Goal: Communication & Community: Answer question/provide support

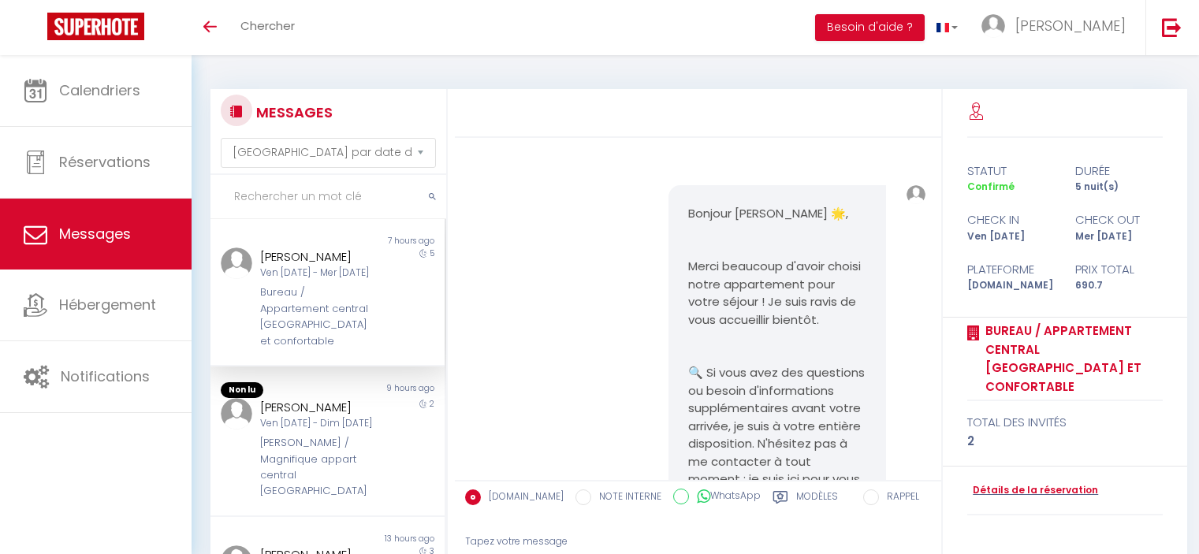
select select "message"
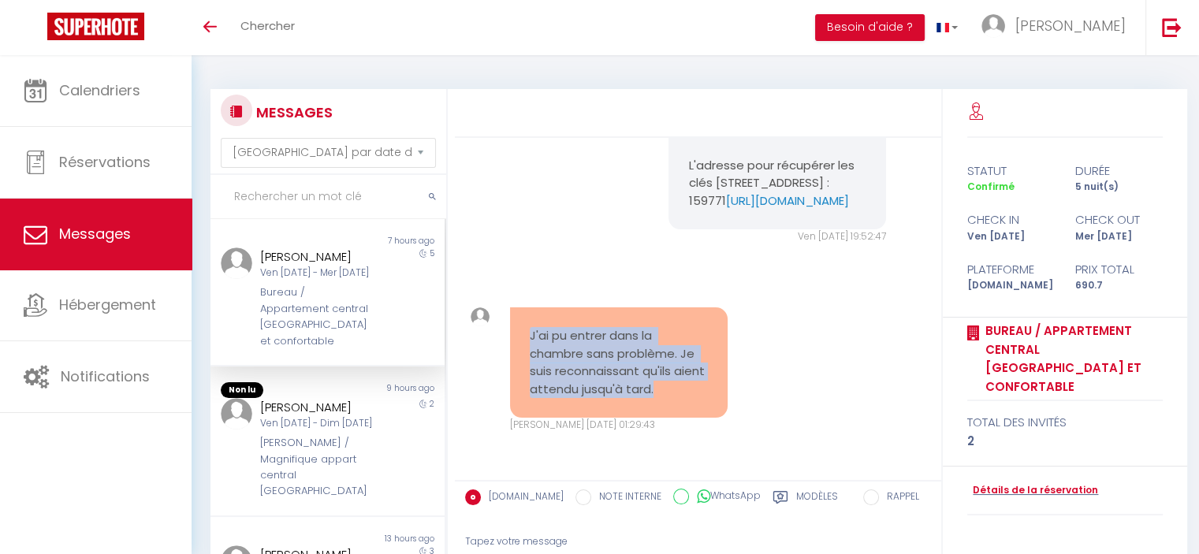
drag, startPoint x: 729, startPoint y: 397, endPoint x: 527, endPoint y: 333, distance: 212.2
click at [527, 333] on div "J'ai pu entrer dans la chambre sans problème. Je suis reconnaissant qu'ils aien…" at bounding box center [619, 369] width 238 height 125
copy pre "J'ai pu entrer dans la chambre sans problème. Je suis reconnaissant qu'ils aien…"
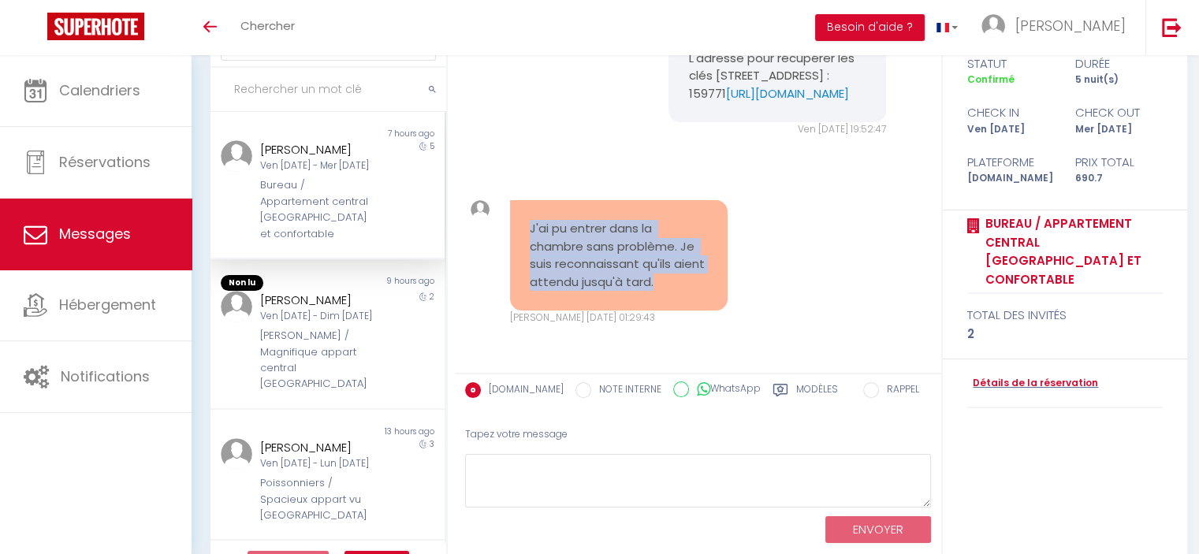
scroll to position [155, 0]
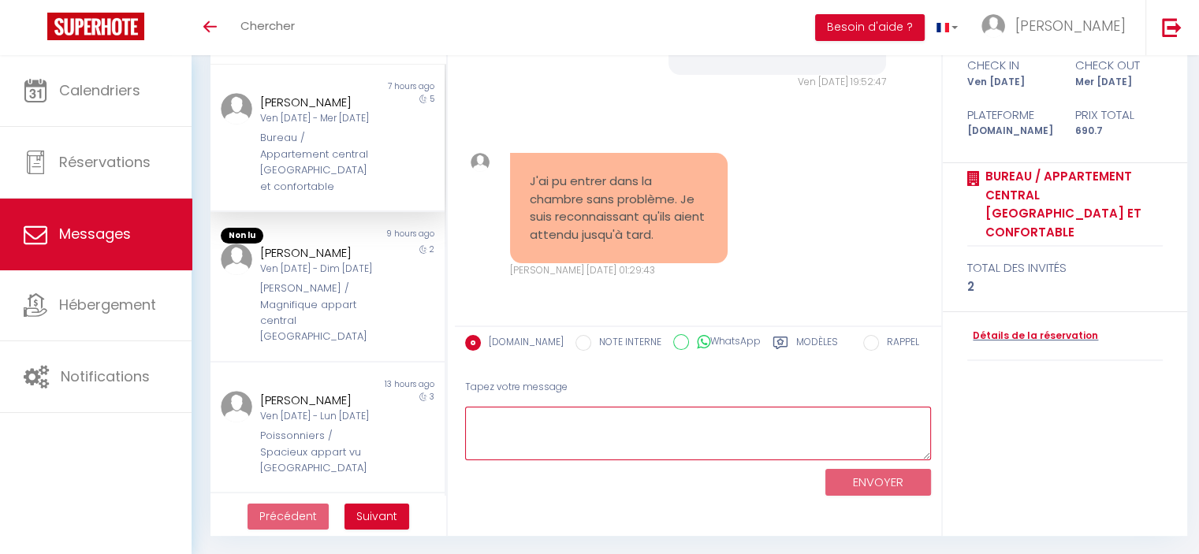
click at [802, 444] on textarea at bounding box center [698, 434] width 466 height 54
paste textarea "Merci beaucoup pour votre message ! C’est un plaisir pour nous d’avoir pu vous …"
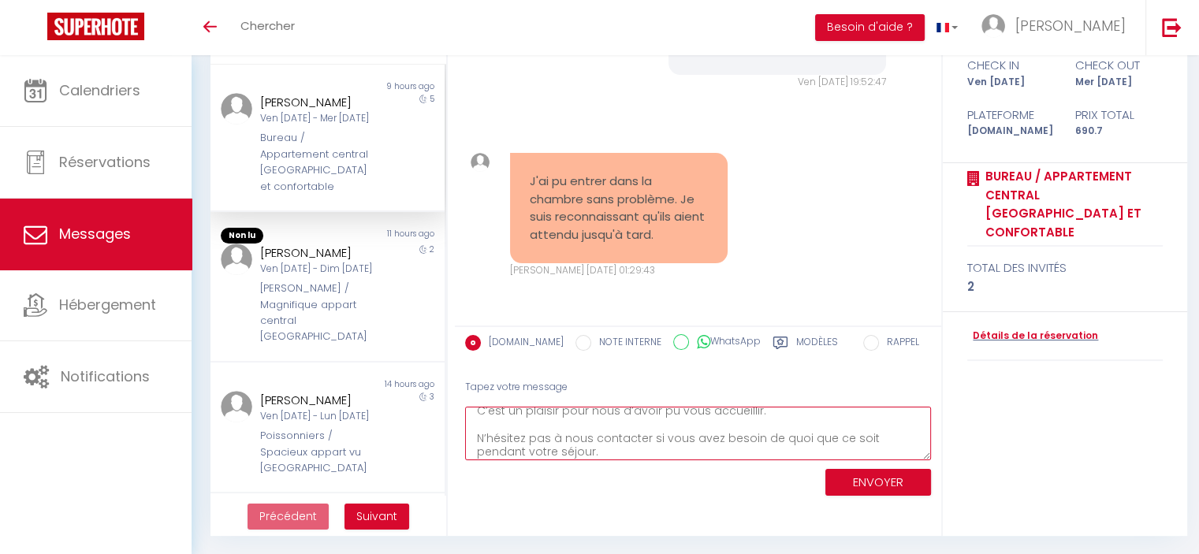
type textarea "Merci beaucoup pour votre message ! C’est un plaisir pour nous d’avoir pu vous …"
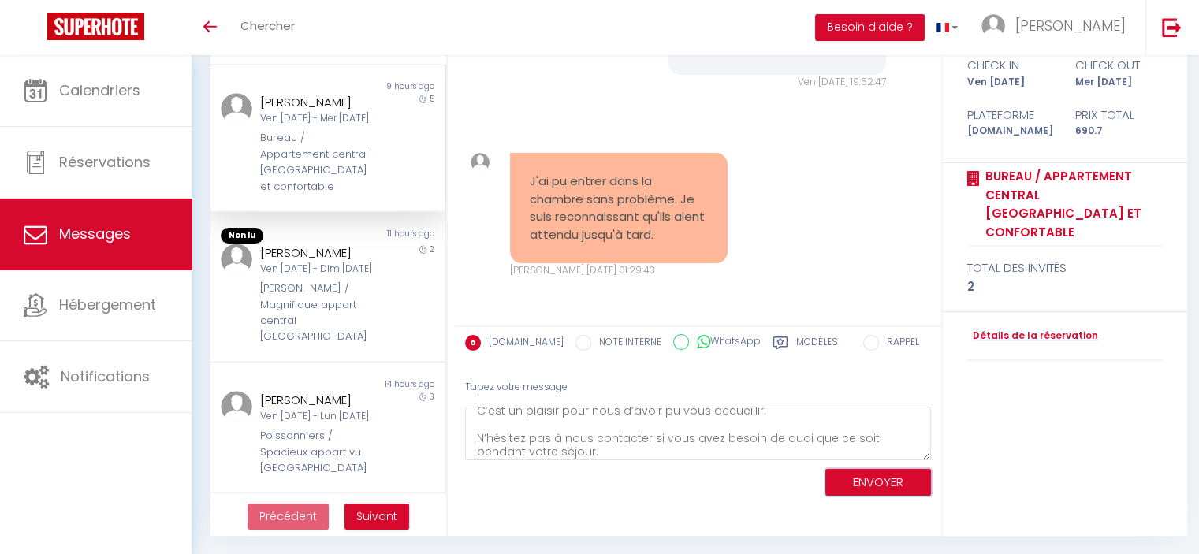
click at [907, 481] on button "ENVOYER" at bounding box center [878, 483] width 106 height 28
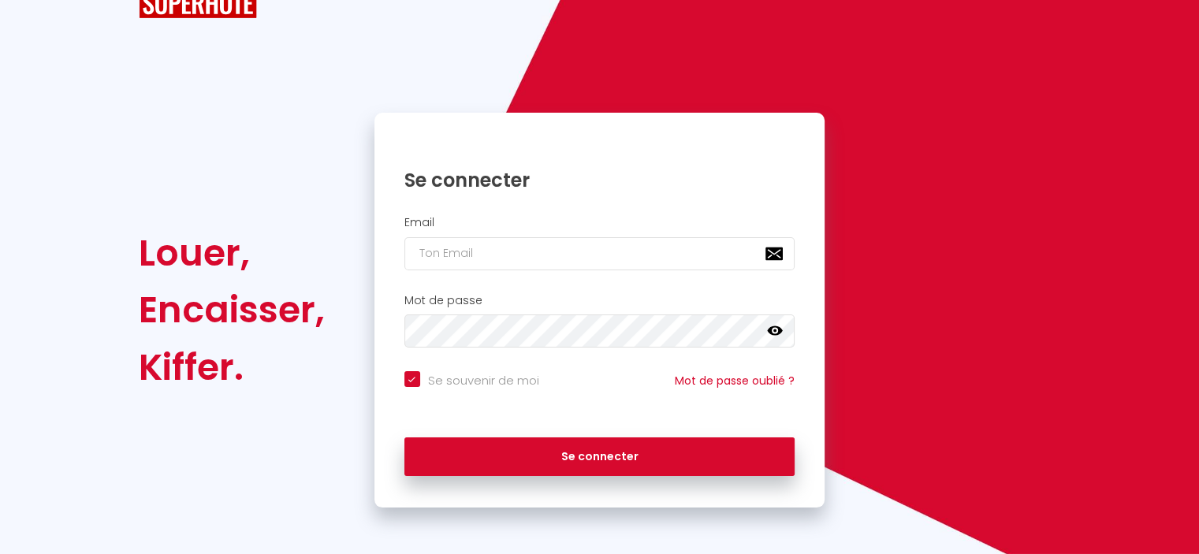
checkbox input "true"
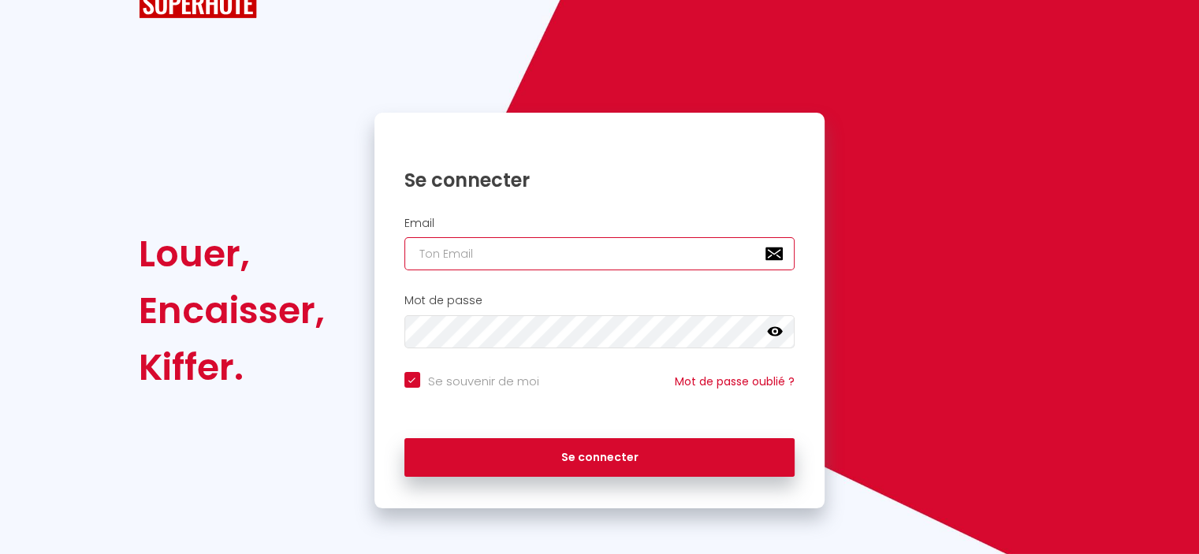
type input "[PERSON_NAME][EMAIL_ADDRESS][DOMAIN_NAME]"
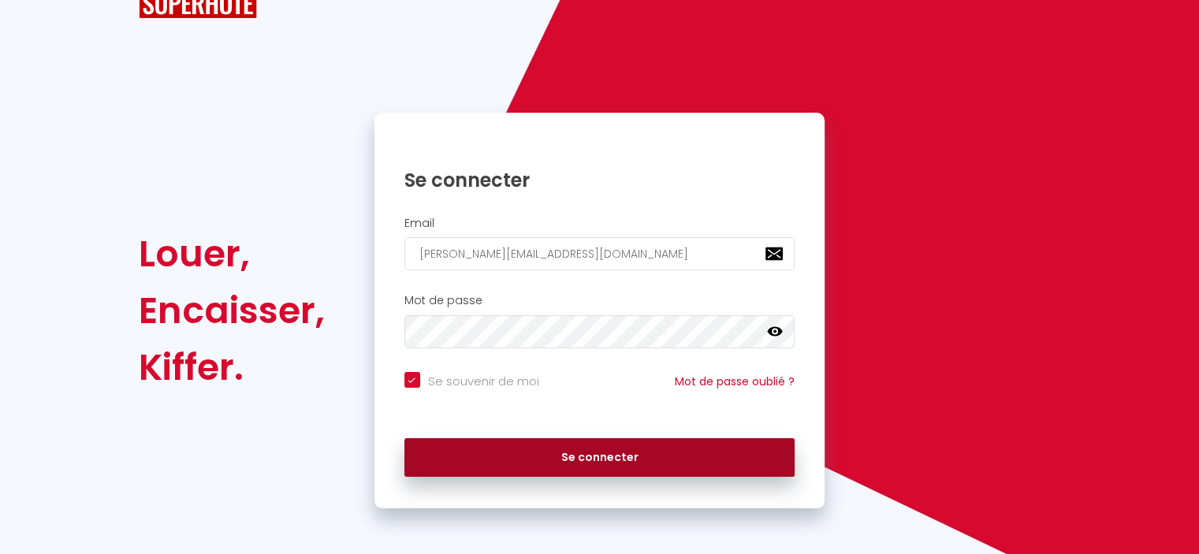
click at [688, 450] on button "Se connecter" at bounding box center [599, 457] width 391 height 39
checkbox input "true"
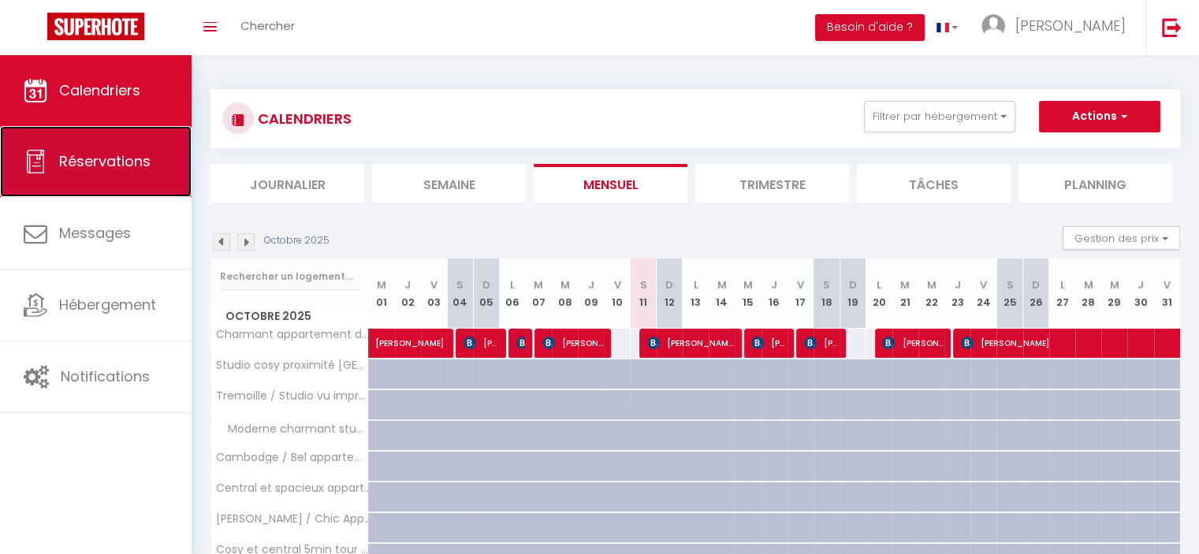
click at [150, 176] on link "Réservations" at bounding box center [96, 161] width 192 height 71
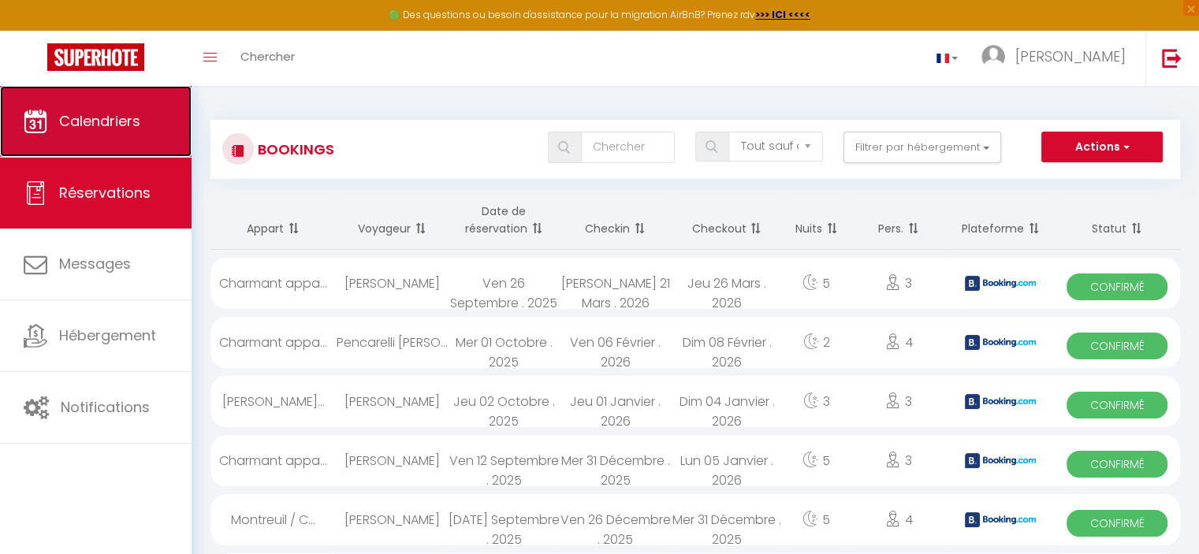
click at [128, 125] on span "Calendriers" at bounding box center [99, 121] width 81 height 20
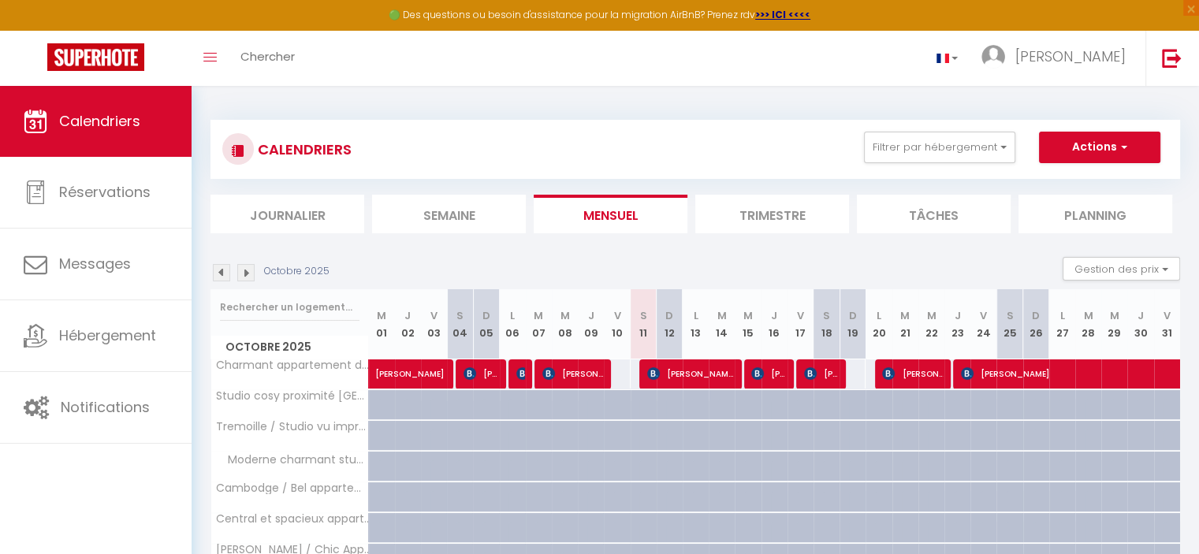
click at [1128, 211] on li "Planning" at bounding box center [1095, 214] width 154 height 39
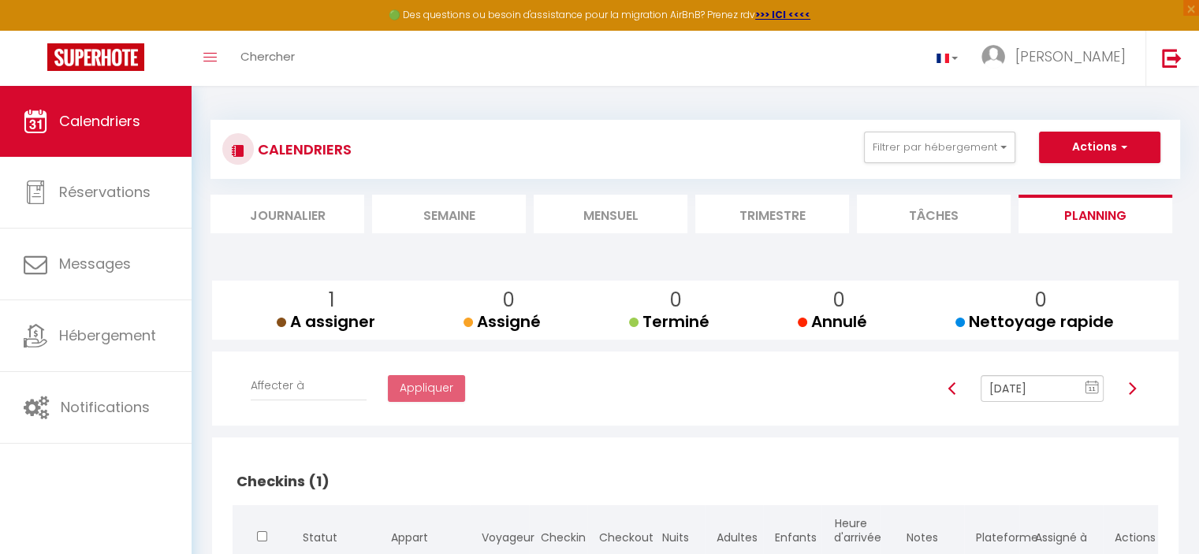
click at [616, 213] on li "Mensuel" at bounding box center [611, 214] width 154 height 39
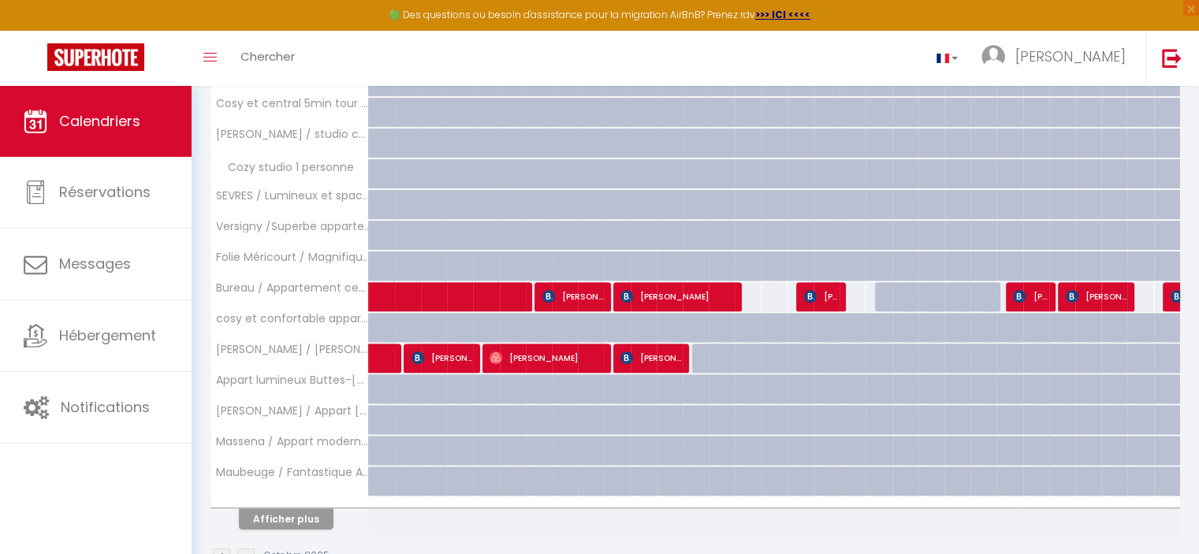
scroll to position [519, 0]
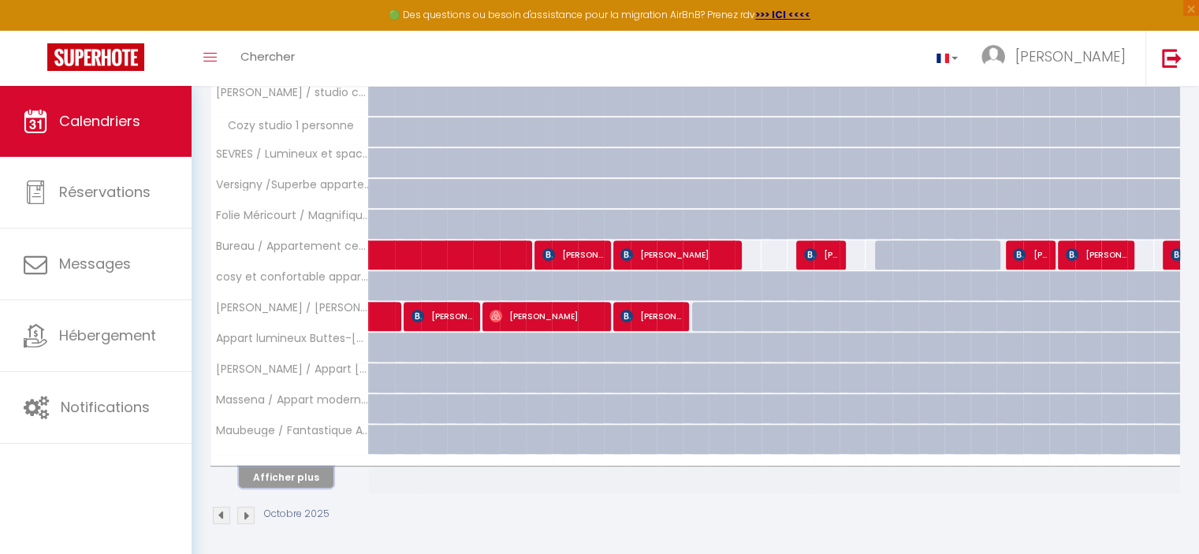
click at [291, 478] on button "Afficher plus" at bounding box center [286, 477] width 95 height 21
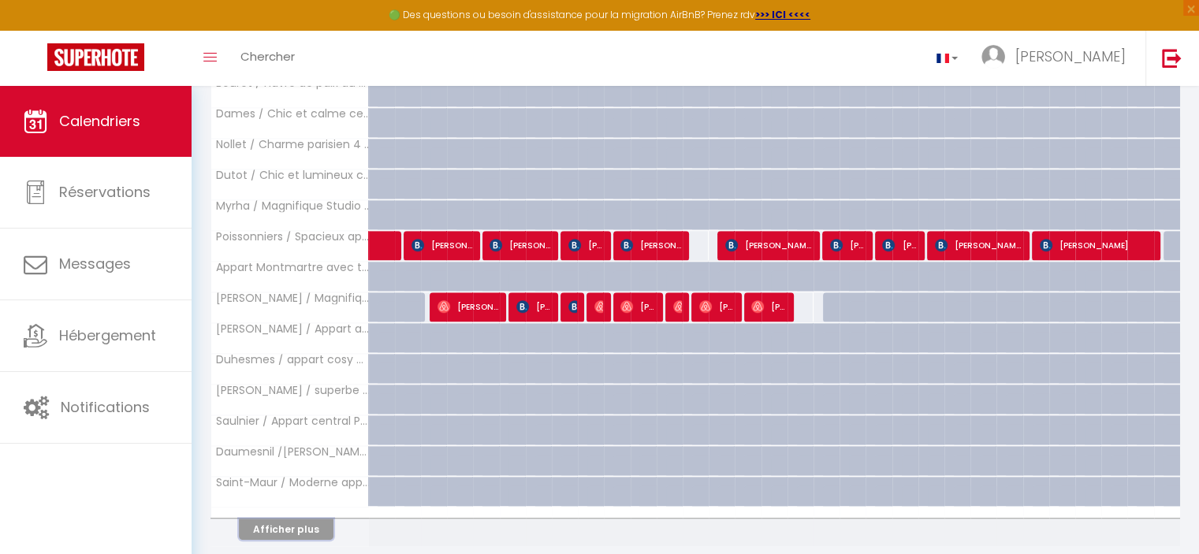
scroll to position [1092, 0]
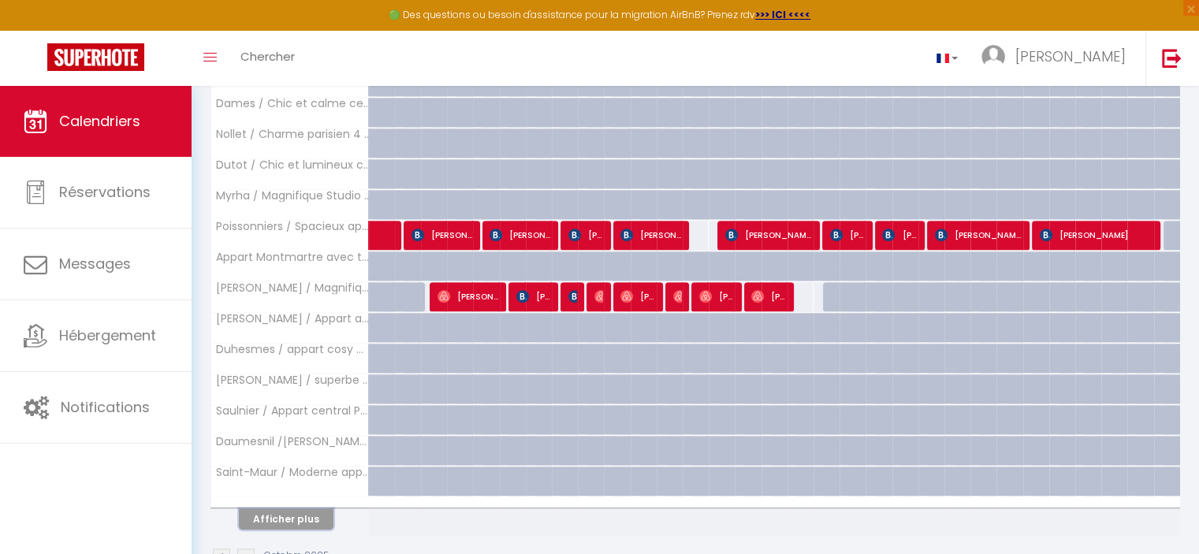
click at [296, 510] on button "Afficher plus" at bounding box center [286, 518] width 95 height 21
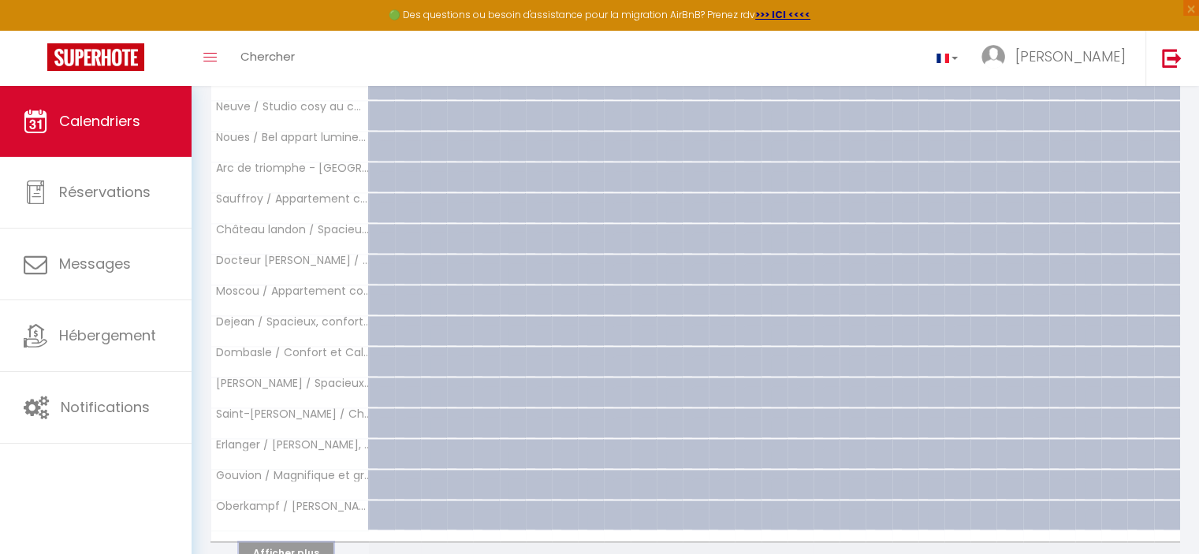
scroll to position [1742, 0]
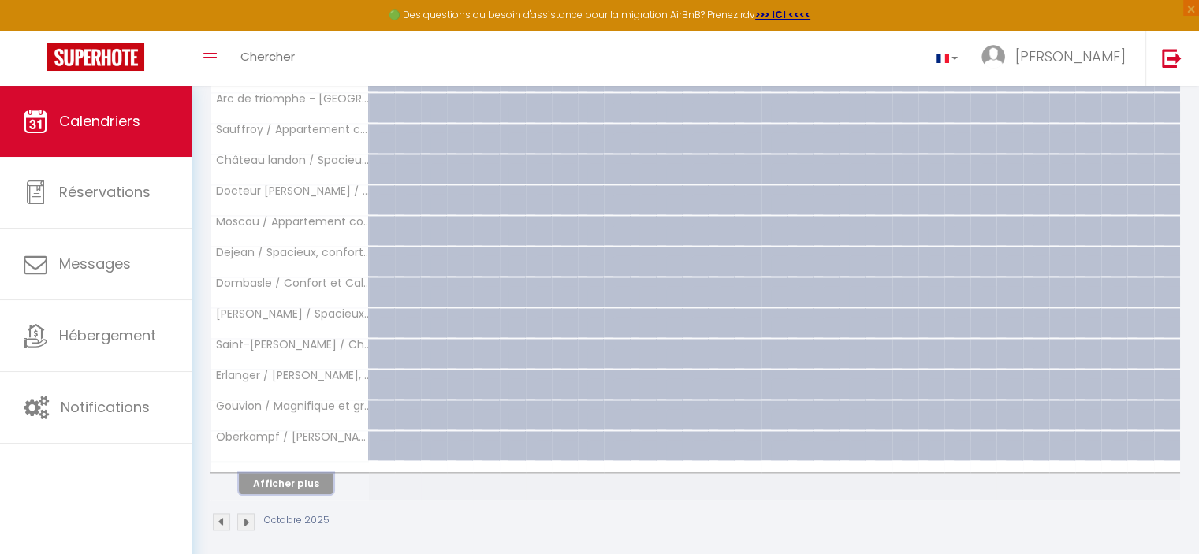
click at [315, 473] on button "Afficher plus" at bounding box center [286, 483] width 95 height 21
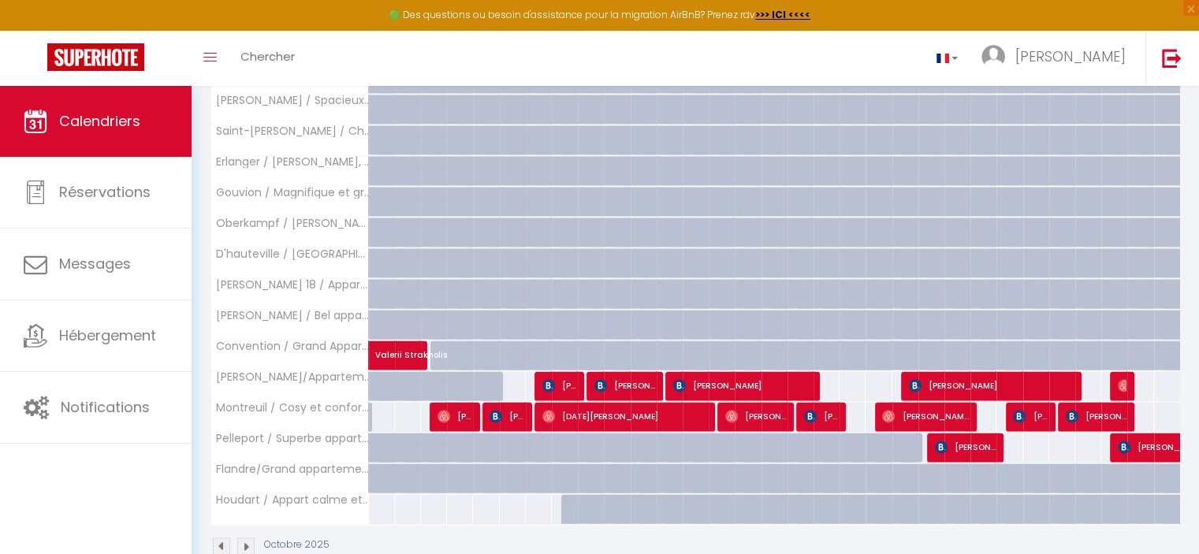
scroll to position [1979, 0]
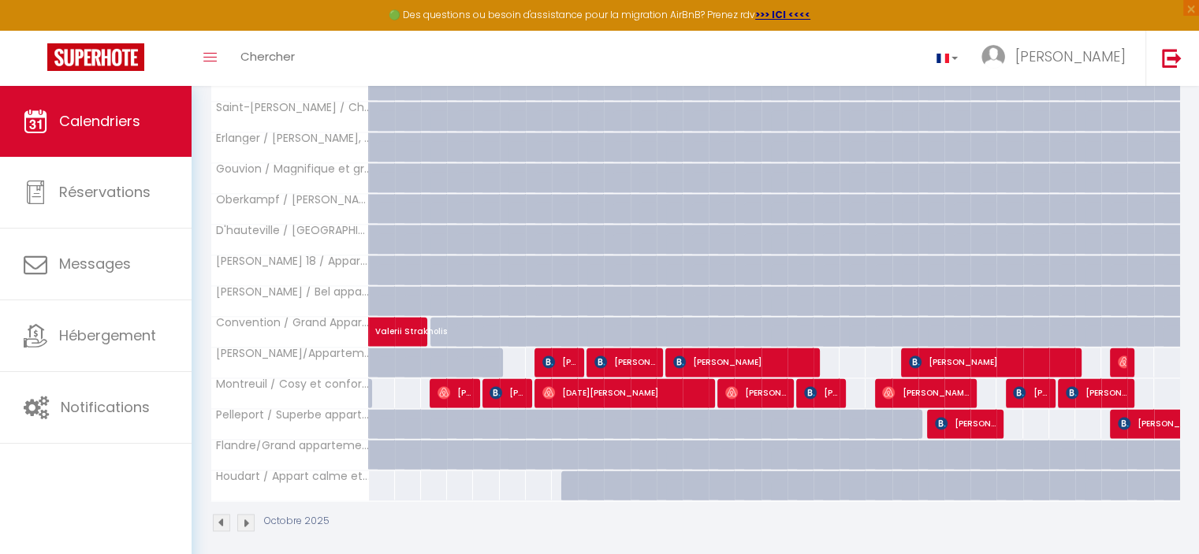
click at [1145, 348] on div "110" at bounding box center [1139, 362] width 27 height 29
click at [1149, 317] on div at bounding box center [1140, 332] width 26 height 30
click at [269, 69] on link "Chercher" at bounding box center [268, 58] width 78 height 55
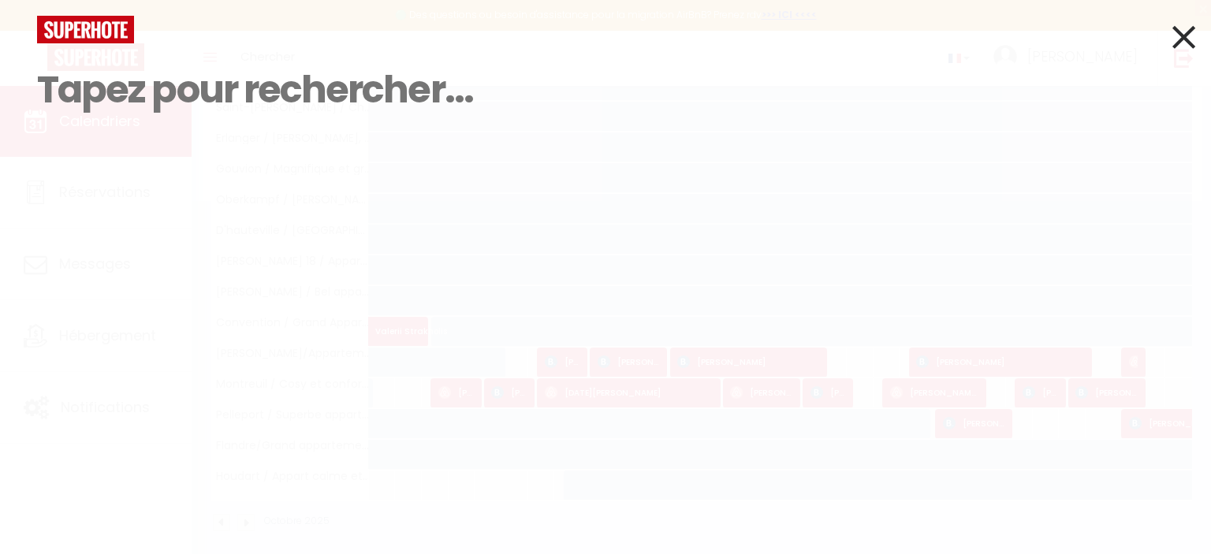
click at [151, 201] on div "Résultat de la recherche Id Appart Voyageur Checkin Checkout Nuits Pers. Platef…" at bounding box center [605, 118] width 1160 height 205
click at [326, 35] on div at bounding box center [605, 30] width 1160 height 28
click at [1184, 38] on icon at bounding box center [1183, 36] width 23 height 39
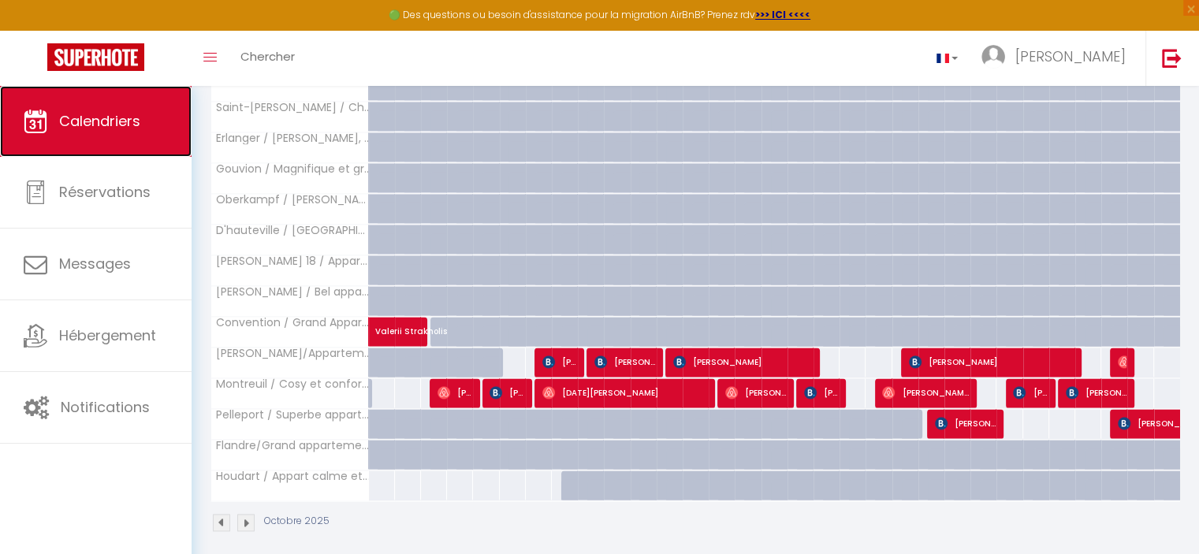
click at [136, 130] on span "Calendriers" at bounding box center [99, 121] width 81 height 20
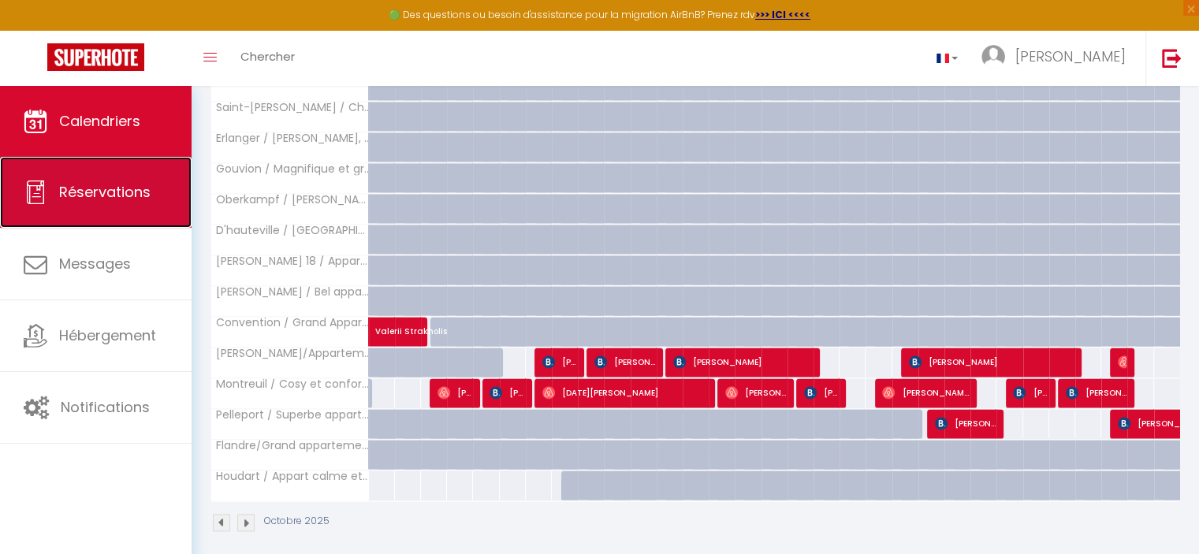
click at [130, 189] on span "Réservations" at bounding box center [104, 192] width 91 height 20
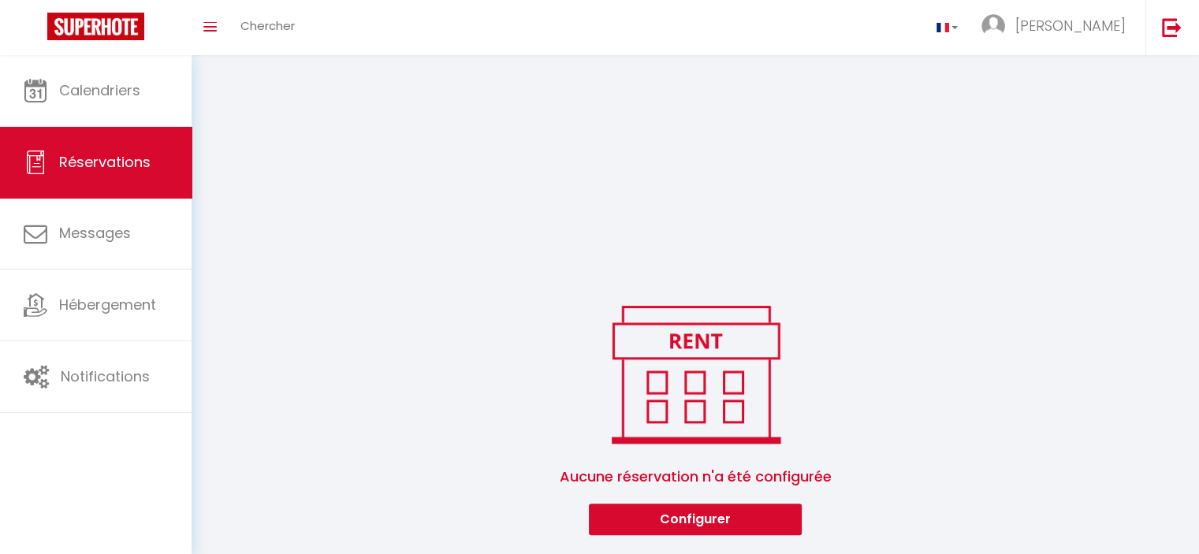
scroll to position [337, 0]
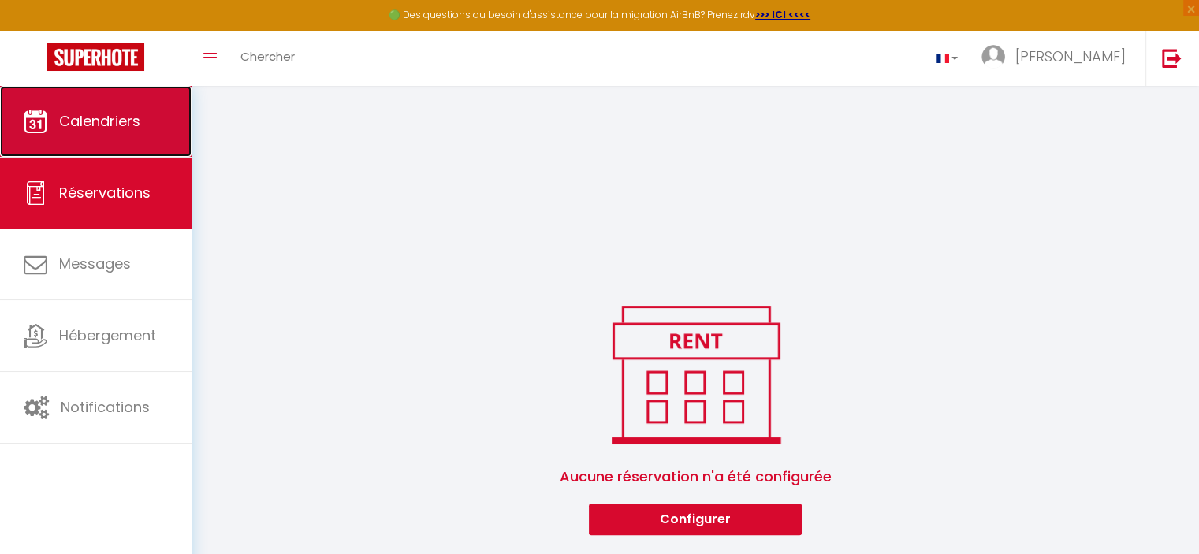
click at [127, 127] on span "Calendriers" at bounding box center [99, 121] width 81 height 20
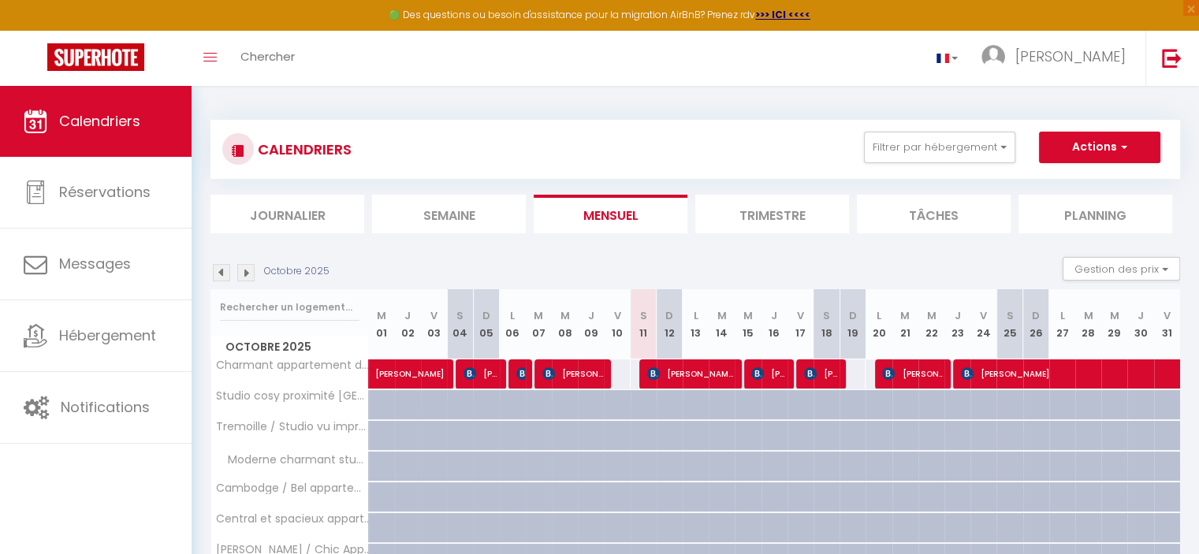
click at [1071, 218] on li "Planning" at bounding box center [1095, 214] width 154 height 39
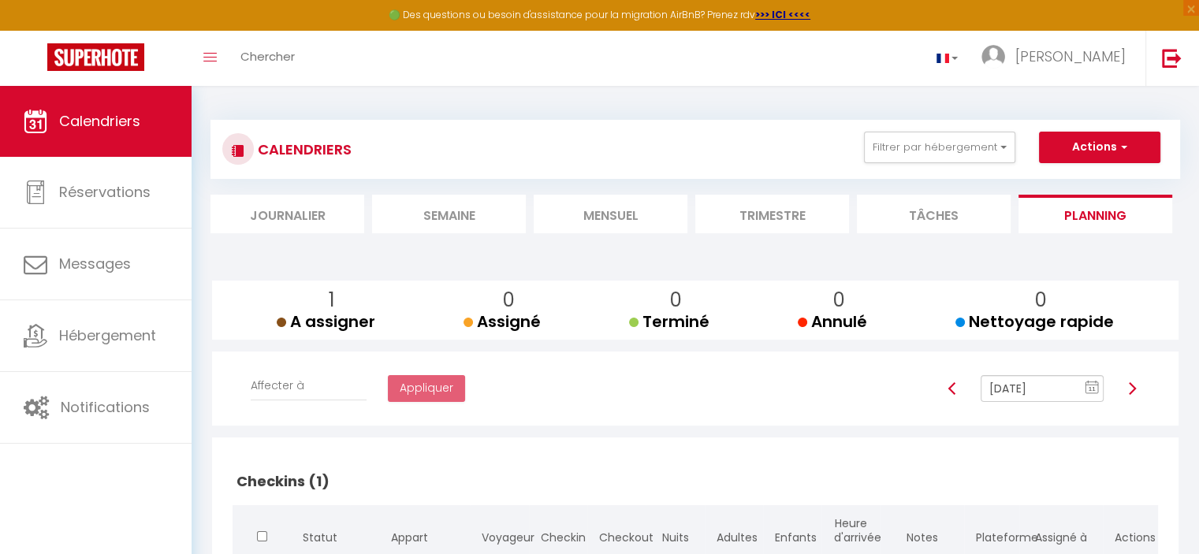
drag, startPoint x: 1071, startPoint y: 218, endPoint x: 879, endPoint y: 75, distance: 239.5
click at [879, 86] on div "🟢 Des questions ou besoin d'assistance pour la migration AirBnB? Prenez rdv >>>…" at bounding box center [599, 400] width 1199 height 629
click at [585, 110] on div "CALENDRIERS Filtrer par hébergement Tous Charmant appartement de 38m² -Quartier…" at bounding box center [695, 400] width 970 height 591
click at [278, 54] on span "Chercher" at bounding box center [267, 56] width 54 height 17
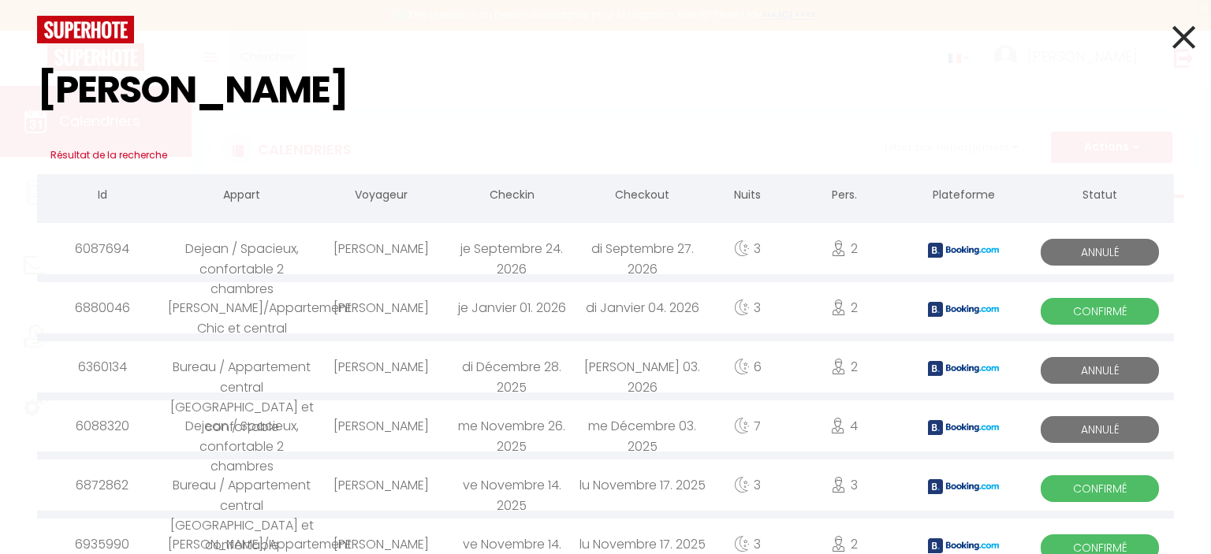
type input "juliette"
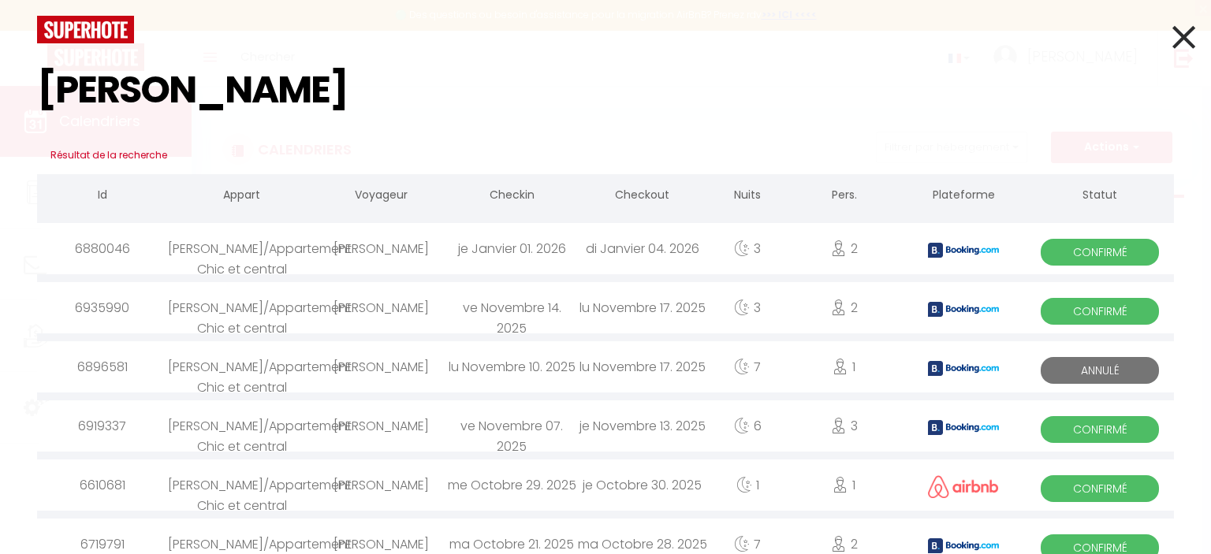
click at [1172, 38] on icon at bounding box center [1183, 36] width 23 height 39
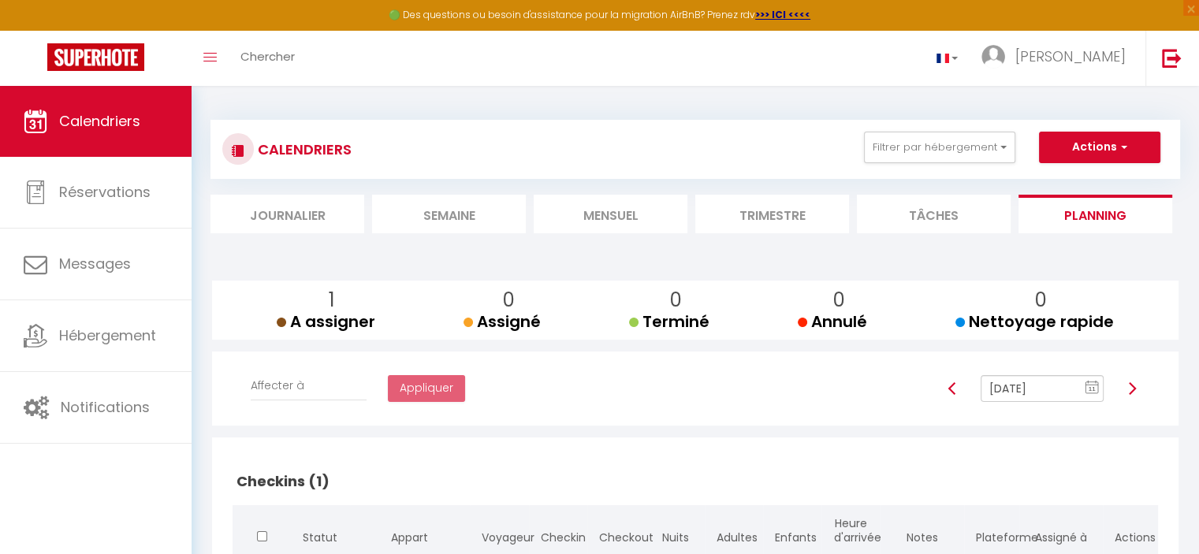
click at [605, 214] on li "Mensuel" at bounding box center [611, 214] width 154 height 39
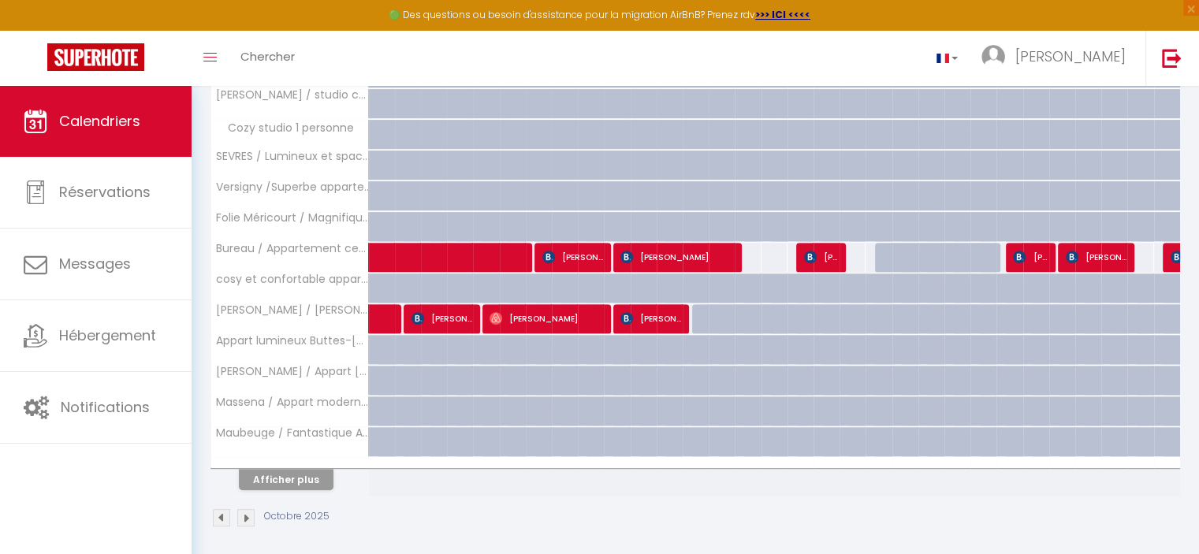
scroll to position [519, 0]
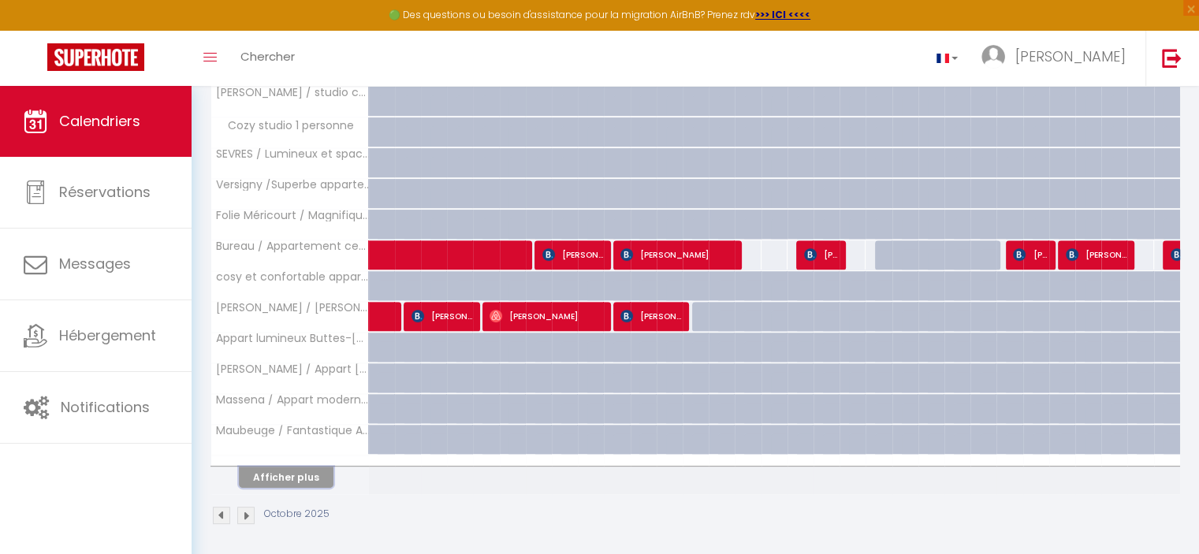
click at [292, 469] on button "Afficher plus" at bounding box center [286, 477] width 95 height 21
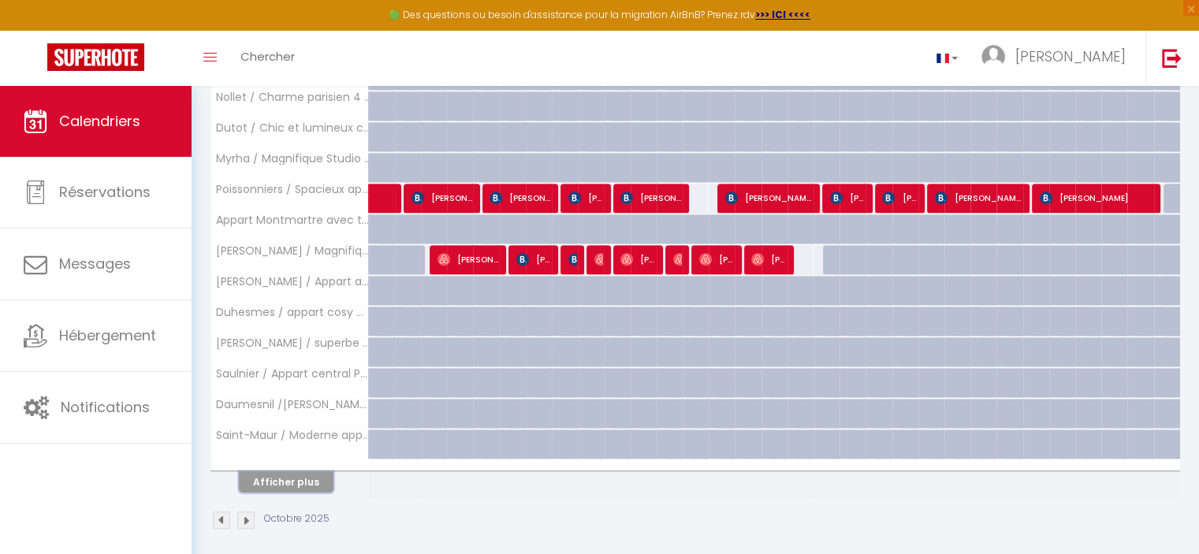
scroll to position [1130, 0]
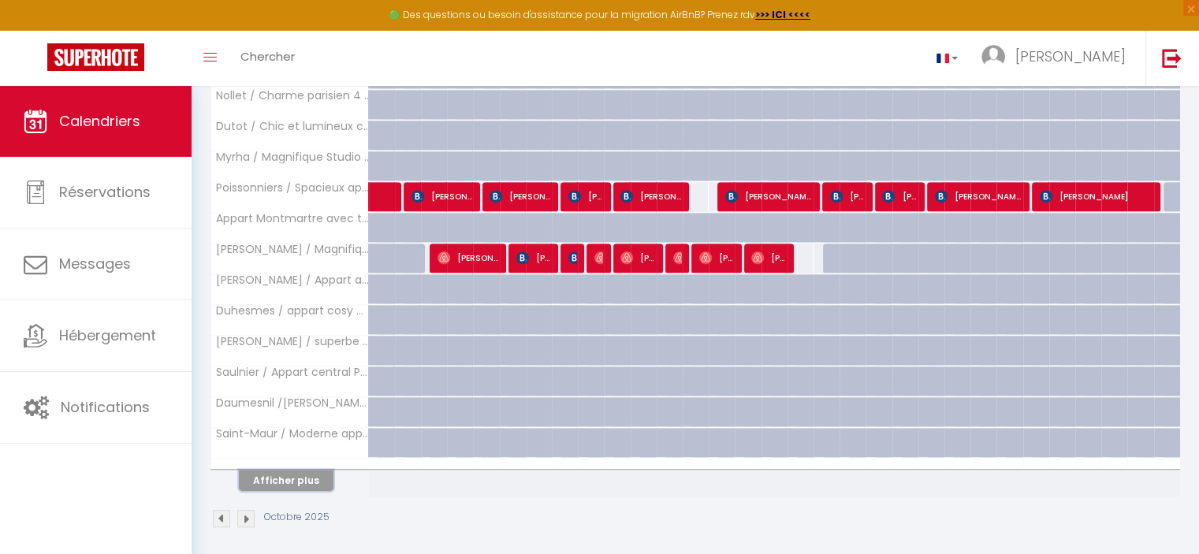
click at [301, 481] on button "Afficher plus" at bounding box center [286, 480] width 95 height 21
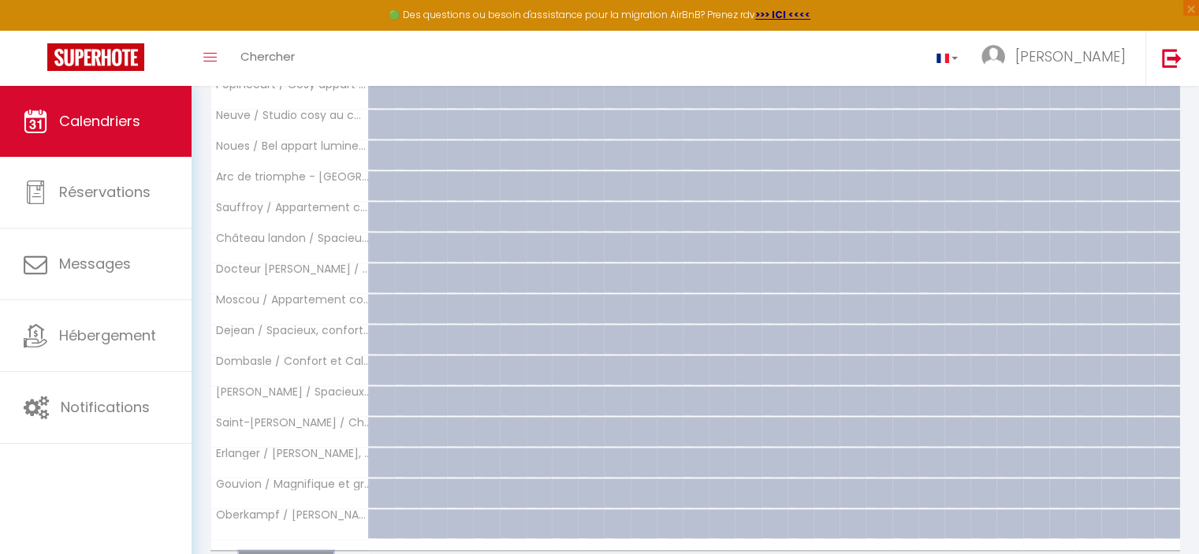
scroll to position [1687, 0]
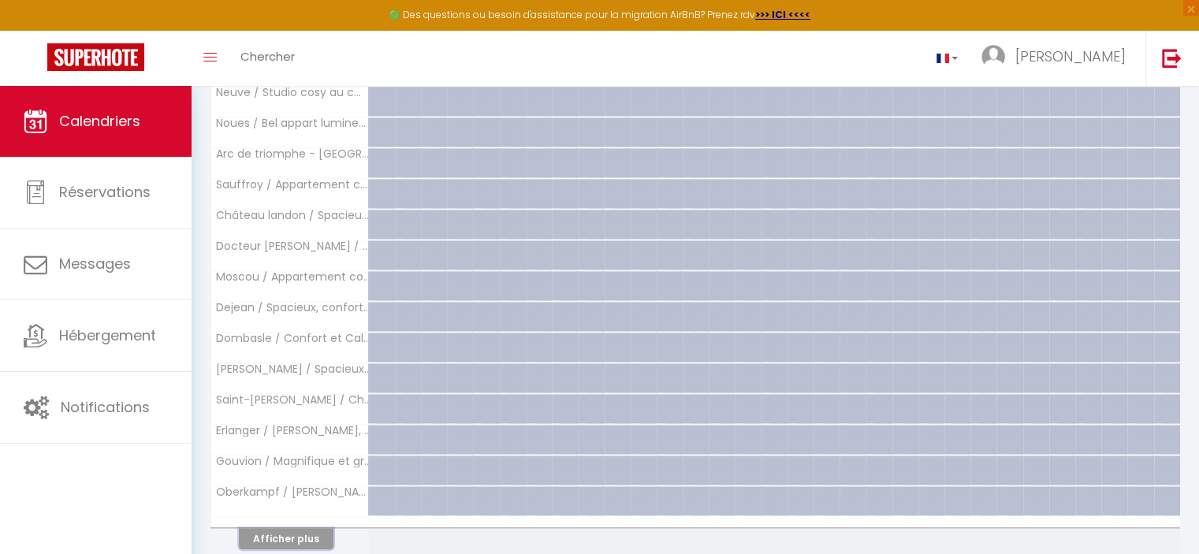
click at [292, 528] on button "Afficher plus" at bounding box center [286, 538] width 95 height 21
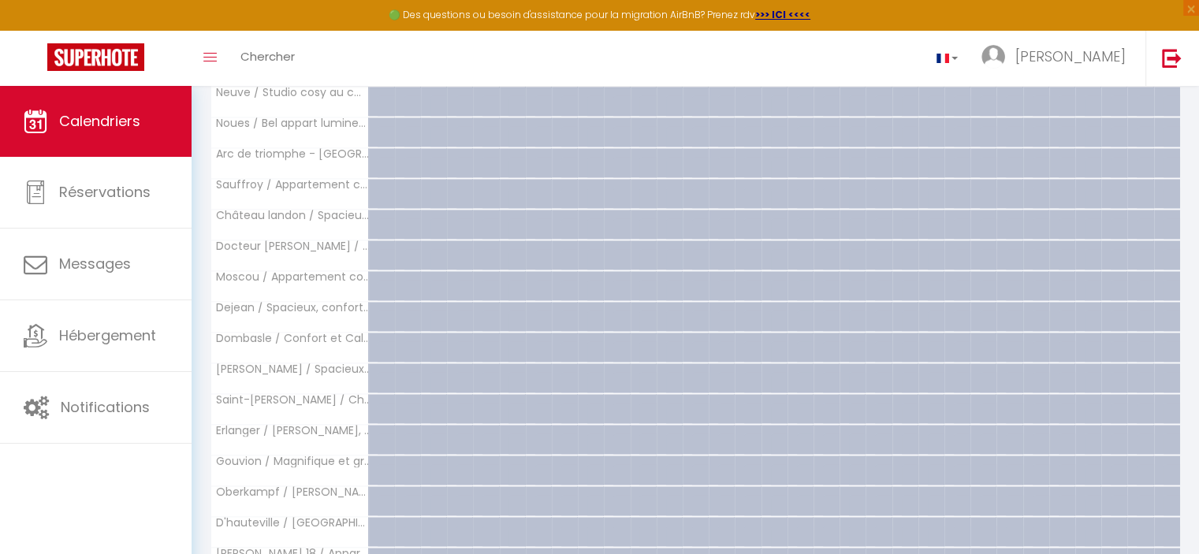
click at [292, 527] on th "D'[GEOGRAPHIC_DATA] / [GEOGRAPHIC_DATA] studio au [GEOGRAPHIC_DATA]" at bounding box center [290, 532] width 158 height 30
click at [650, 464] on div at bounding box center [652, 479] width 26 height 30
click at [866, 497] on div at bounding box center [879, 501] width 26 height 30
click at [924, 517] on div at bounding box center [931, 532] width 26 height 30
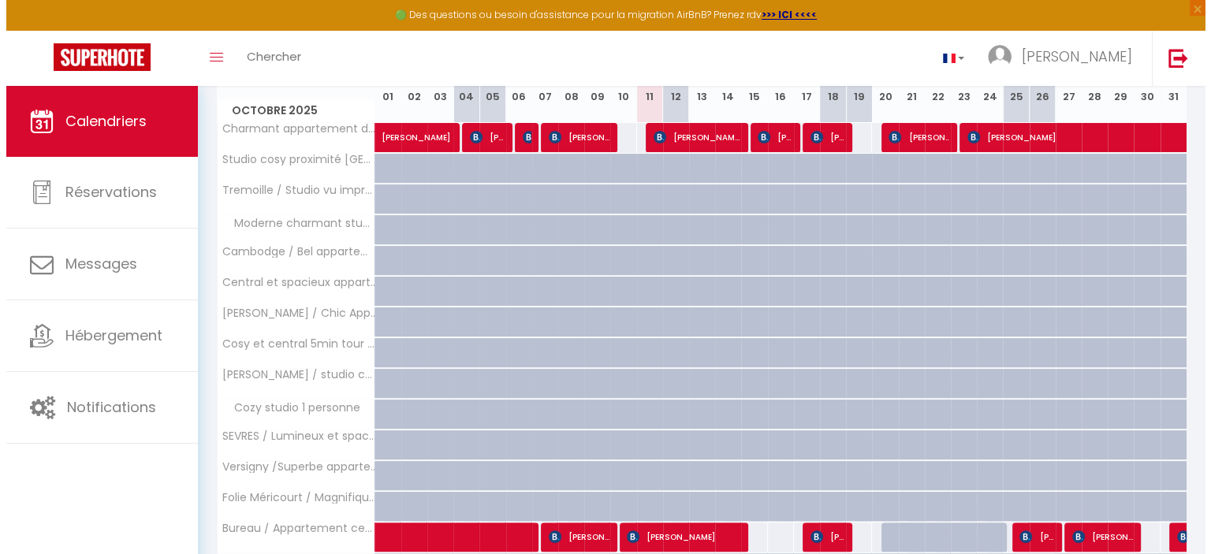
scroll to position [0, 0]
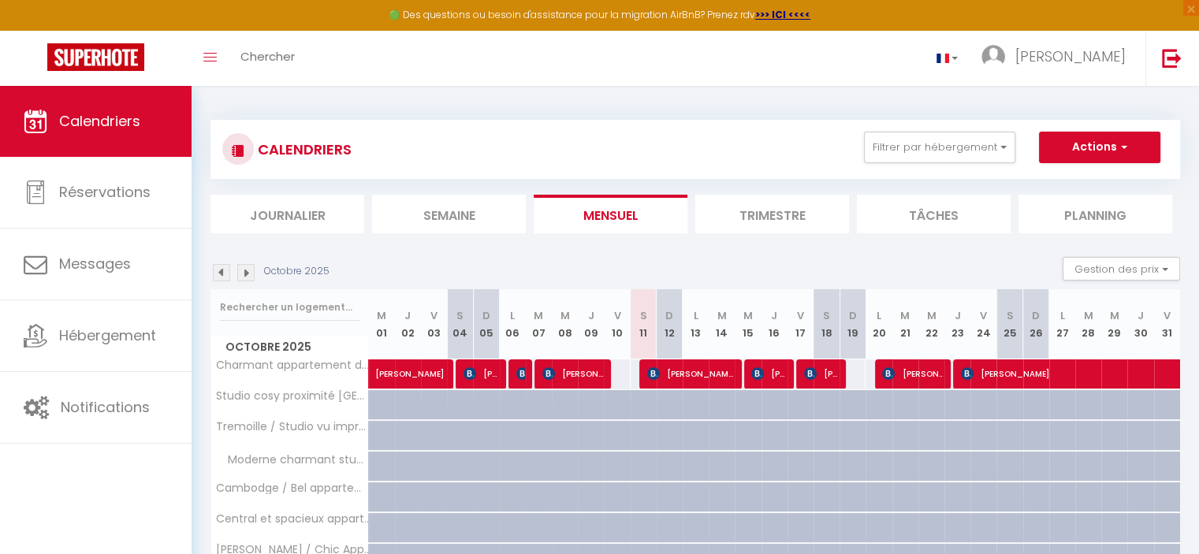
click at [1072, 203] on li "Planning" at bounding box center [1095, 214] width 154 height 39
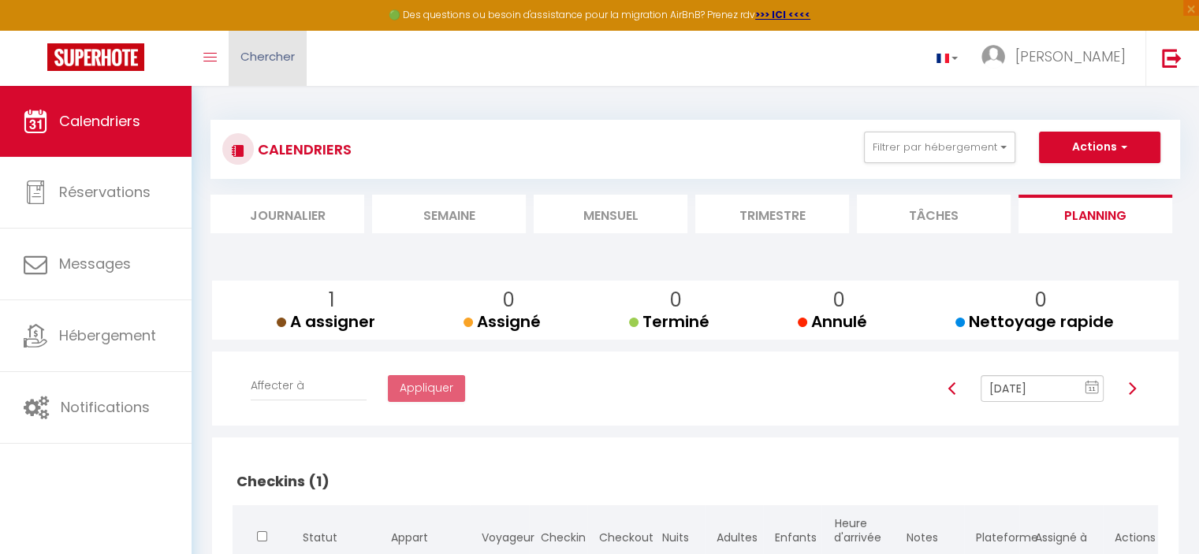
click at [272, 65] on link "Chercher" at bounding box center [268, 58] width 78 height 55
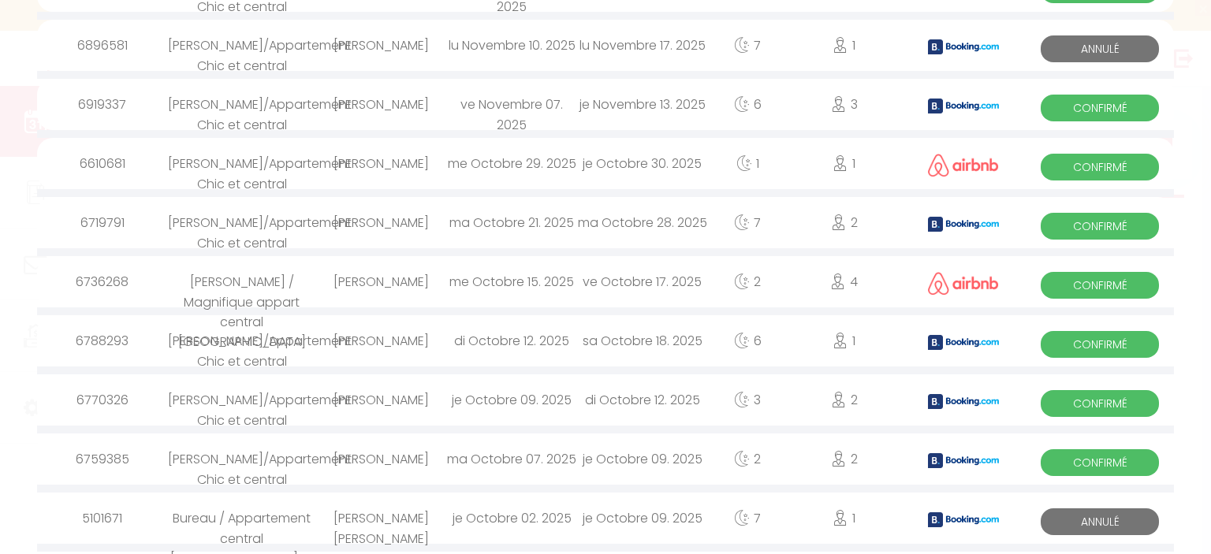
scroll to position [315, 0]
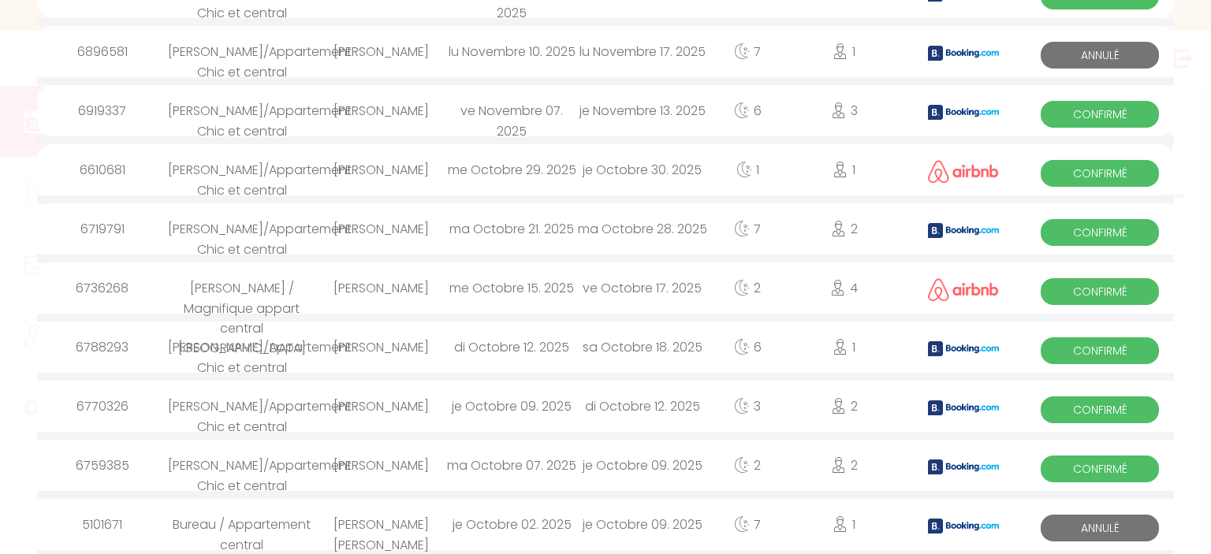
type input "juliette"
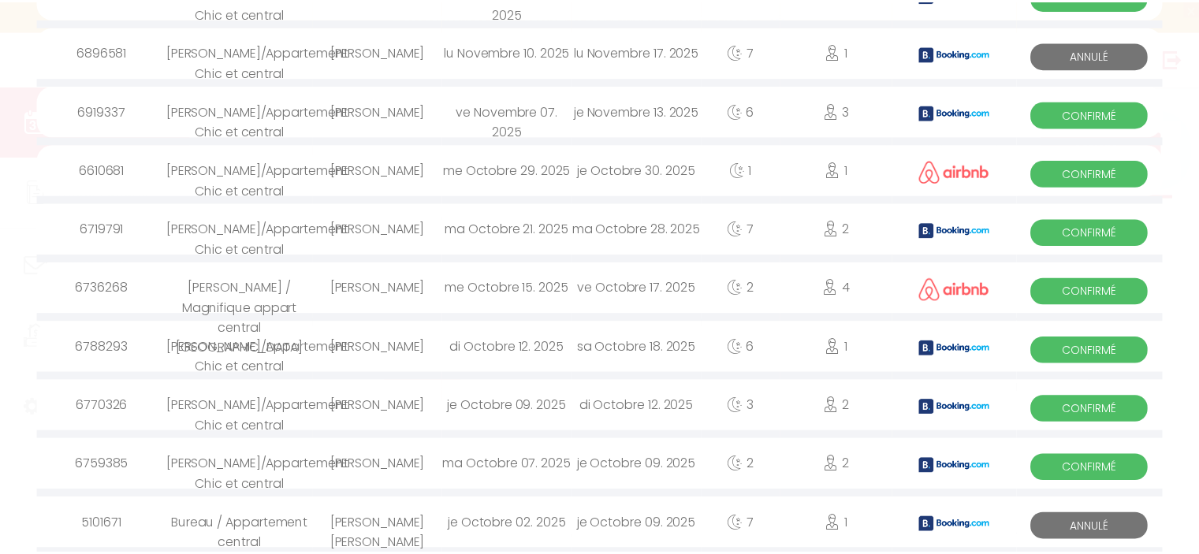
scroll to position [0, 0]
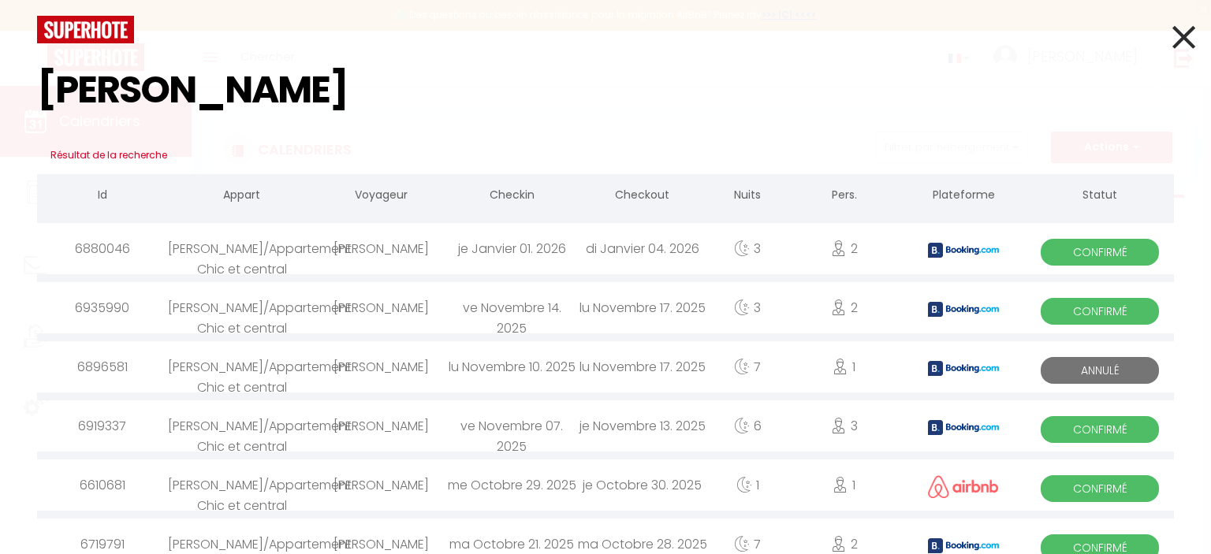
click at [1178, 23] on icon at bounding box center [1183, 36] width 23 height 39
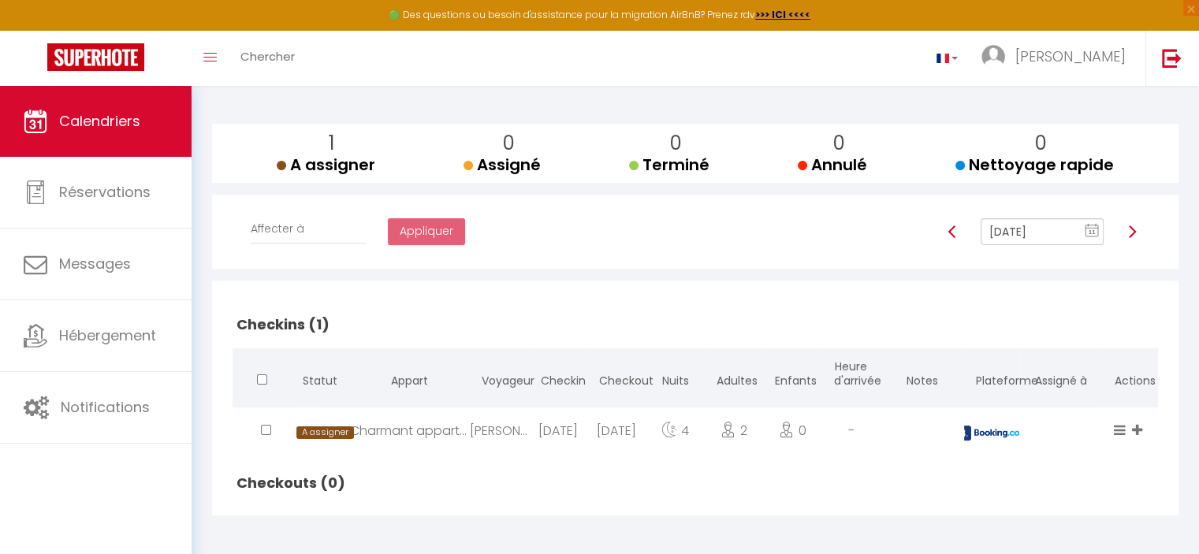
scroll to position [158, 0]
click at [700, 431] on div "4" at bounding box center [675, 432] width 58 height 51
select select "0"
select select "1"
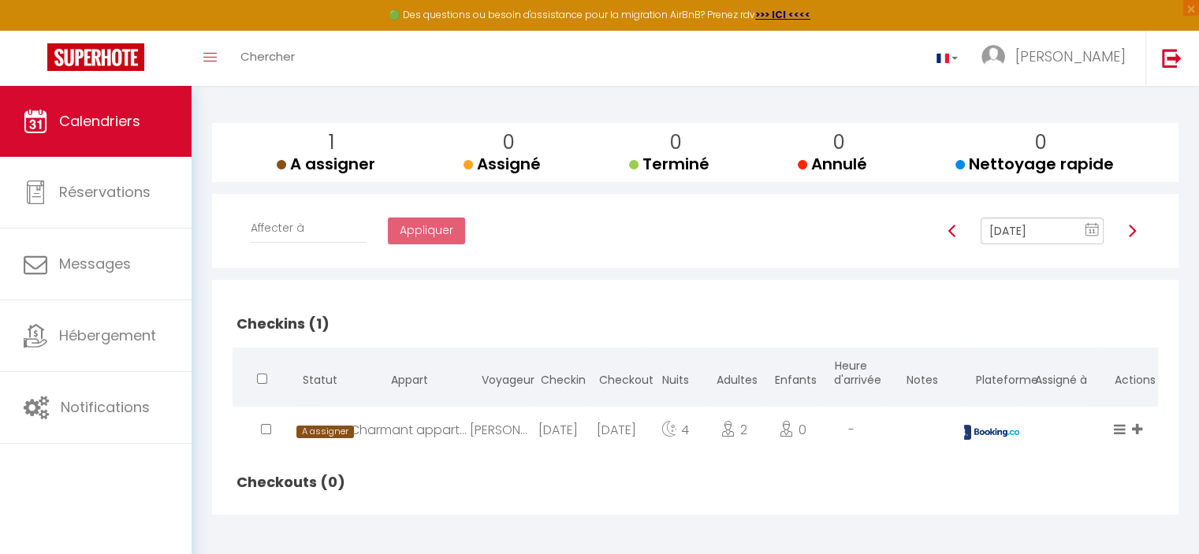
select select
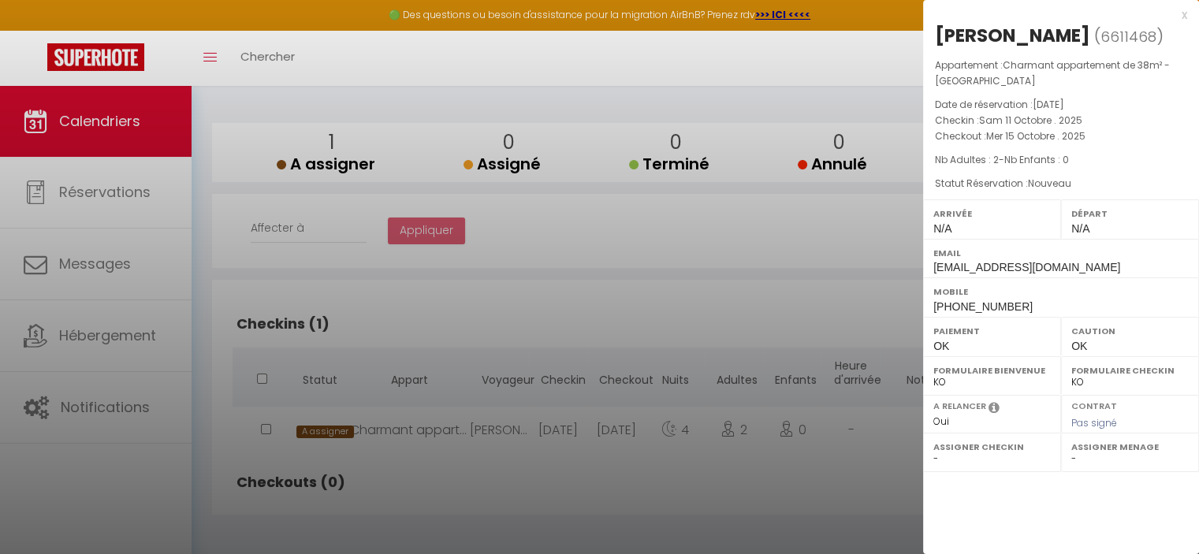
click at [1186, 16] on div "x" at bounding box center [1055, 15] width 264 height 15
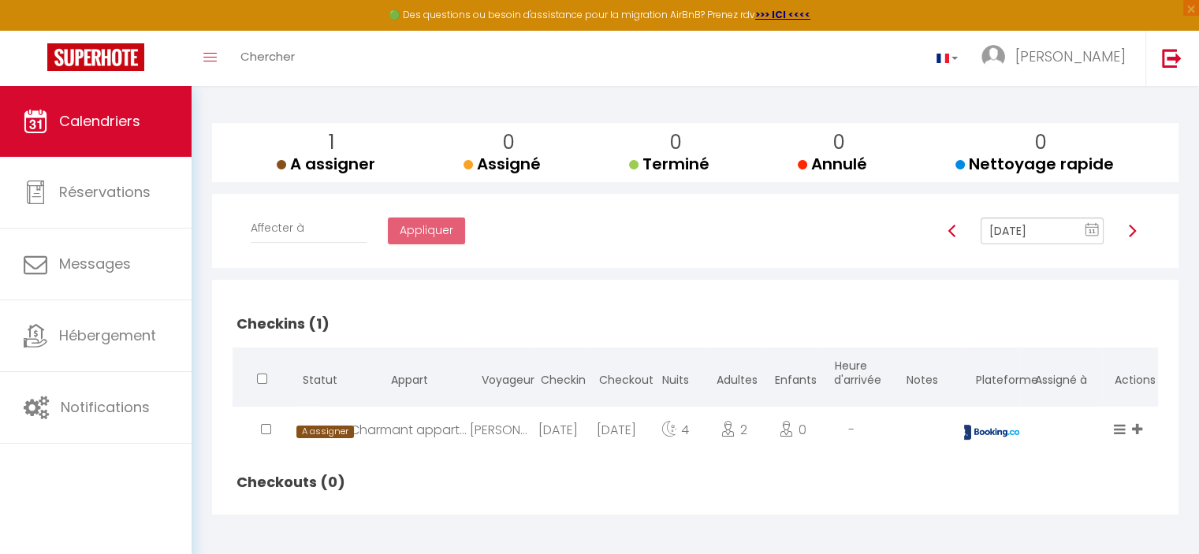
click at [535, 432] on div "[DATE]" at bounding box center [558, 432] width 58 height 51
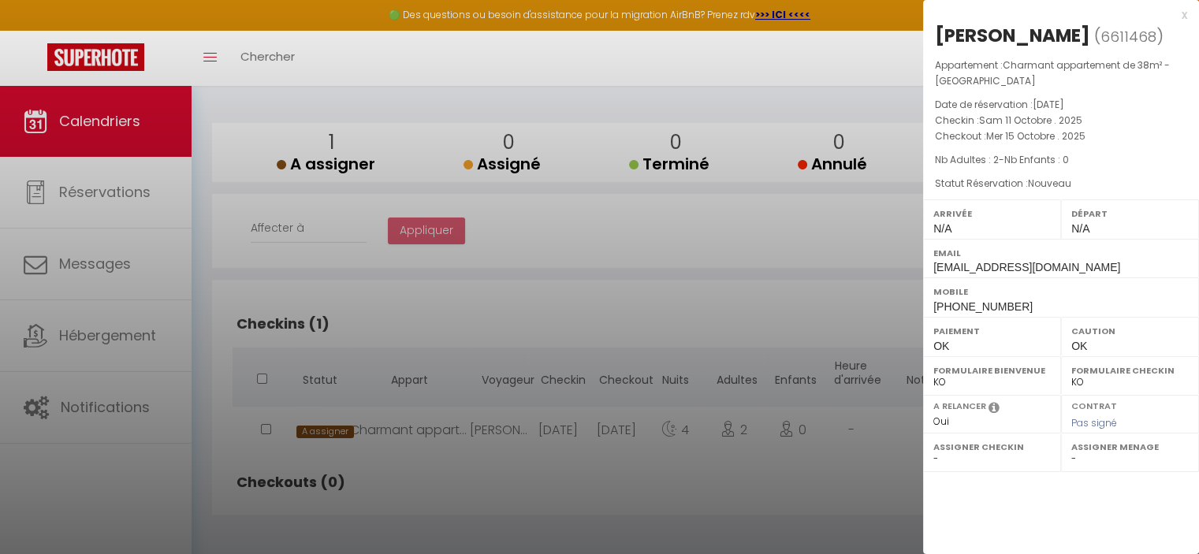
click at [527, 508] on div at bounding box center [599, 277] width 1199 height 554
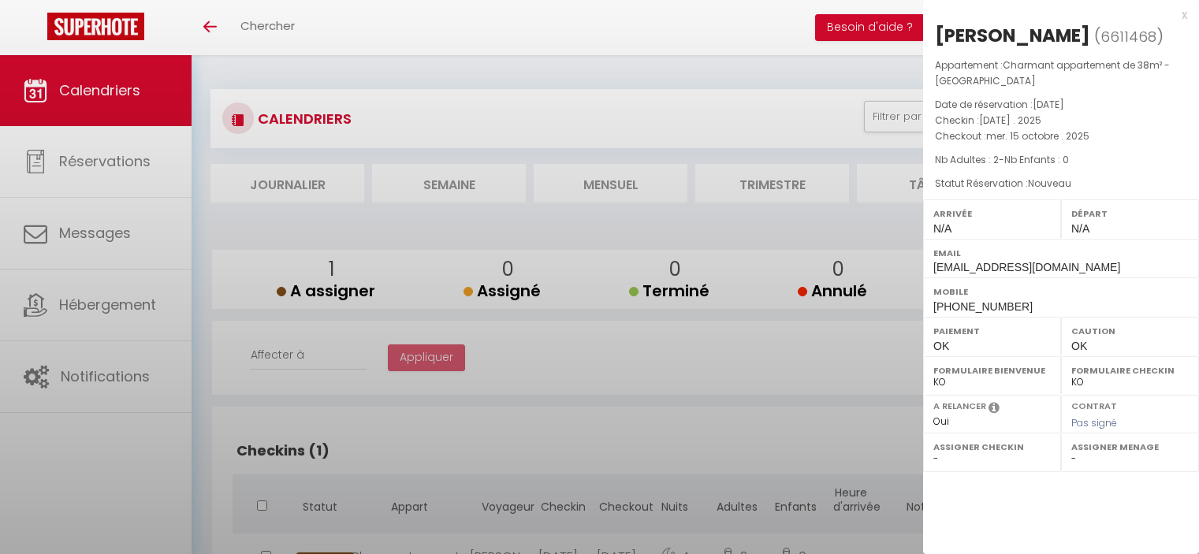
select select "0"
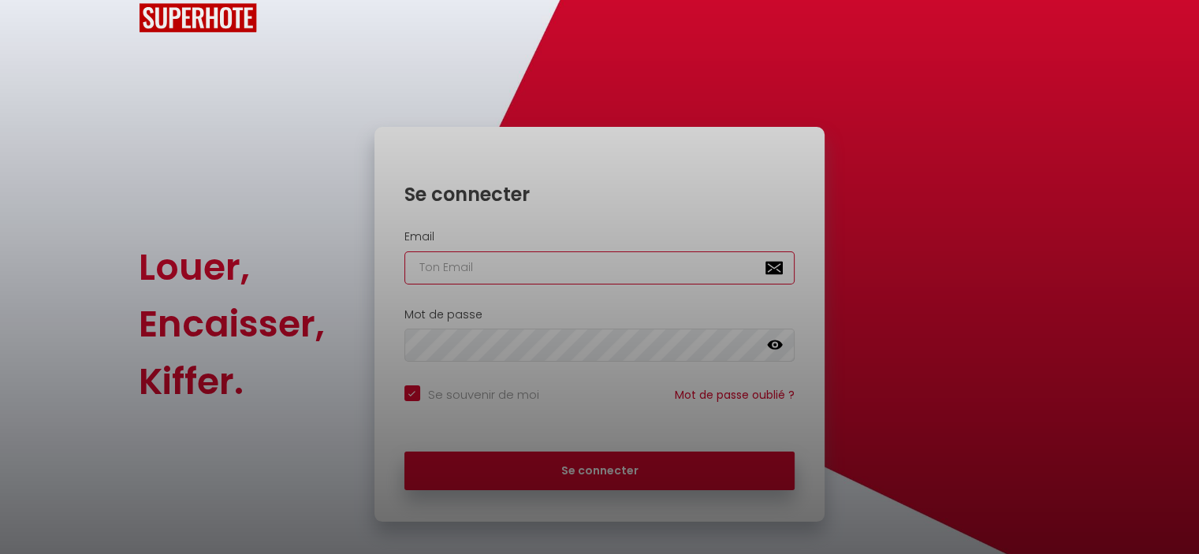
type input "[PERSON_NAME][EMAIL_ADDRESS][DOMAIN_NAME]"
checkbox input "true"
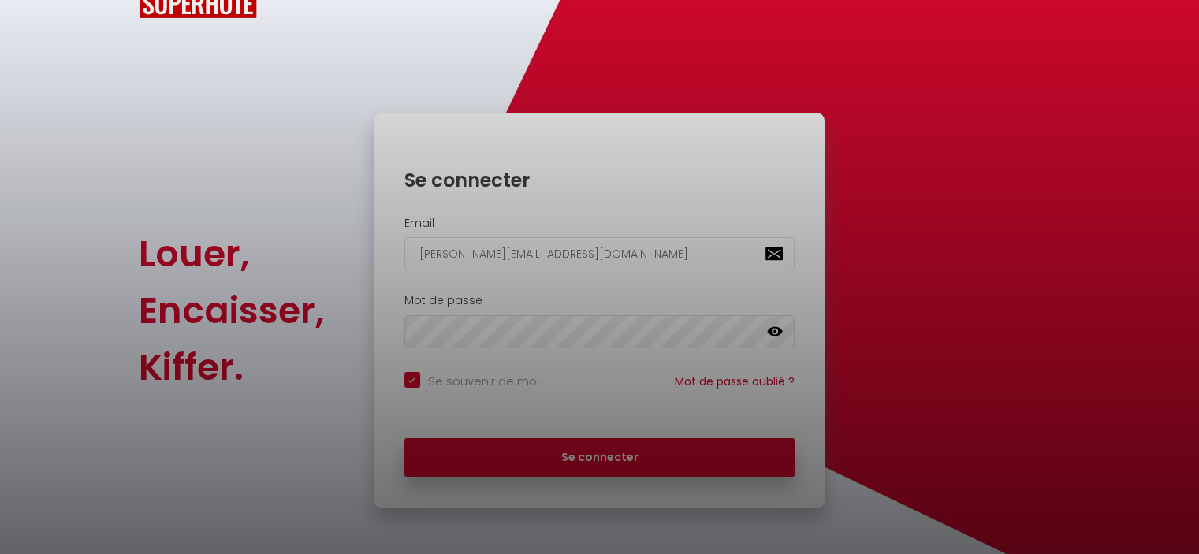
click at [514, 450] on div at bounding box center [599, 277] width 1199 height 554
click at [668, 460] on div at bounding box center [599, 277] width 1199 height 554
click at [573, 456] on div at bounding box center [599, 277] width 1199 height 554
click at [560, 458] on div at bounding box center [599, 277] width 1199 height 554
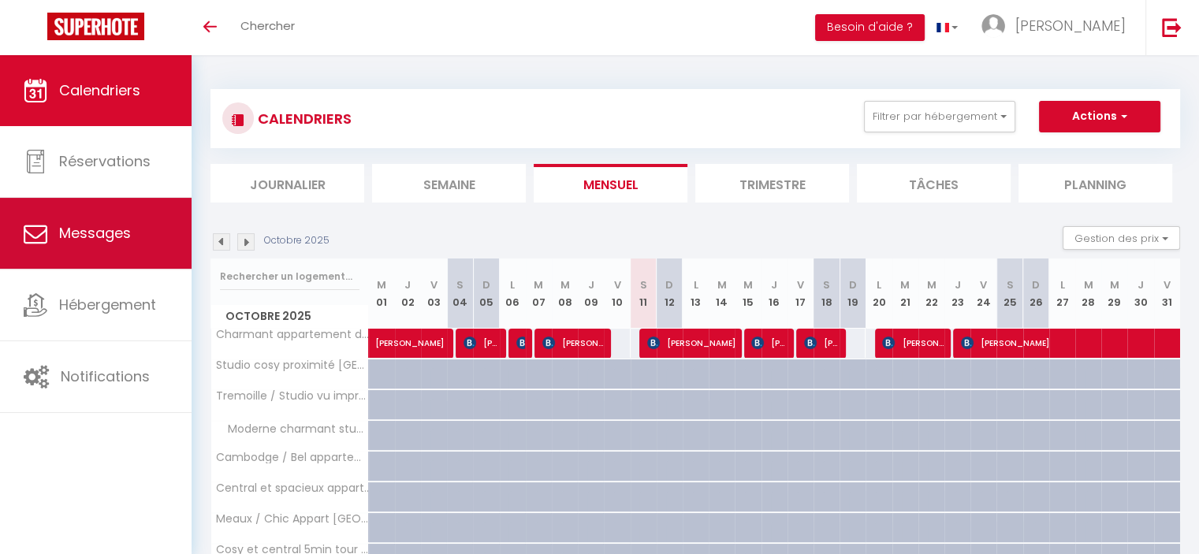
click at [62, 233] on span "Messages" at bounding box center [95, 233] width 72 height 20
select select "message"
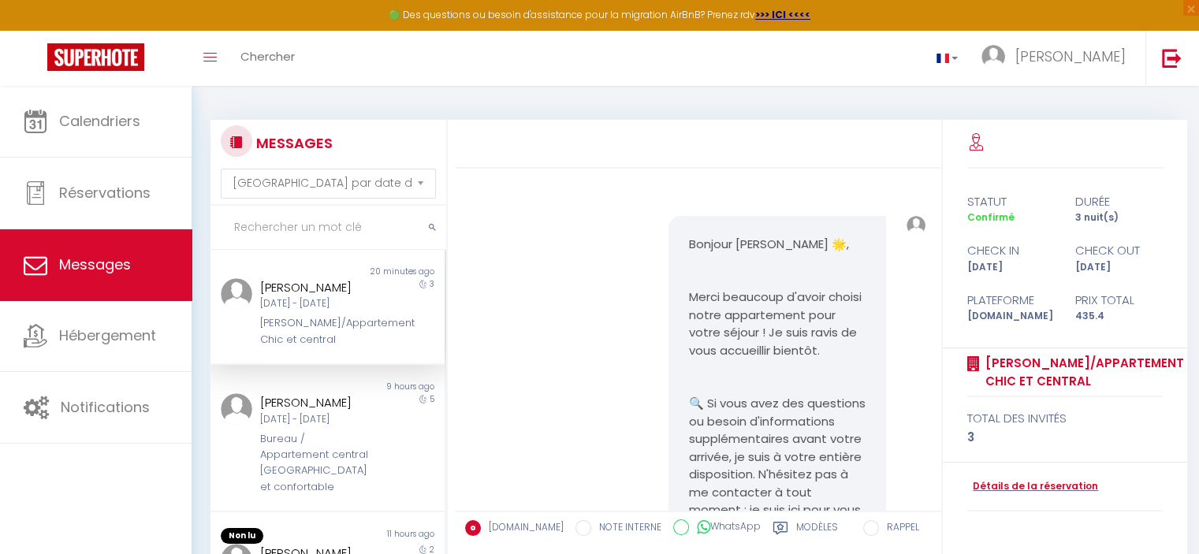
scroll to position [2271, 0]
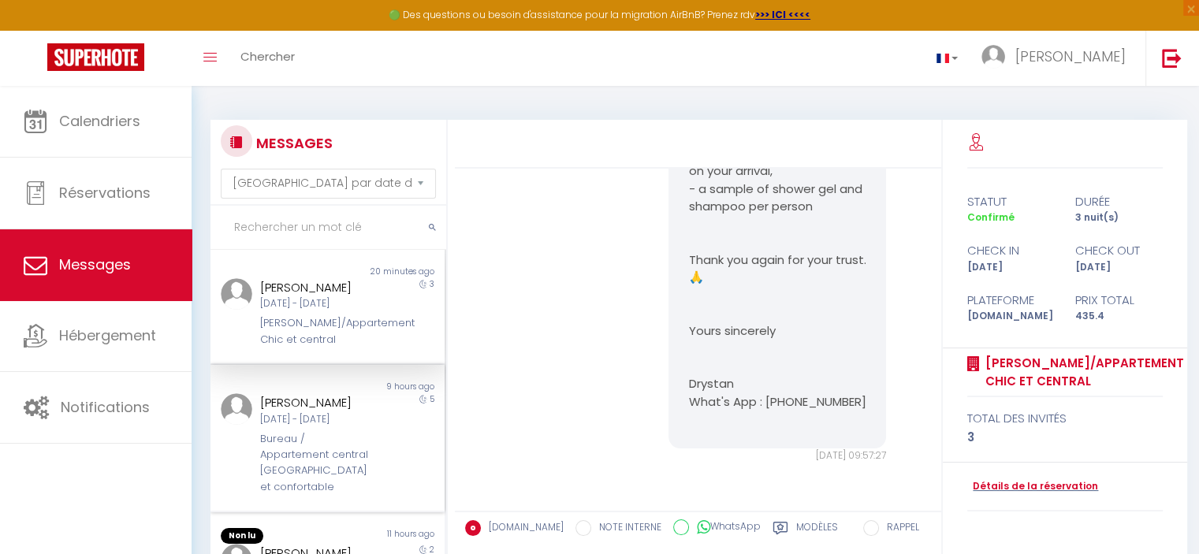
click at [296, 412] on div "Hiroshi Shinzaki" at bounding box center [318, 402] width 116 height 19
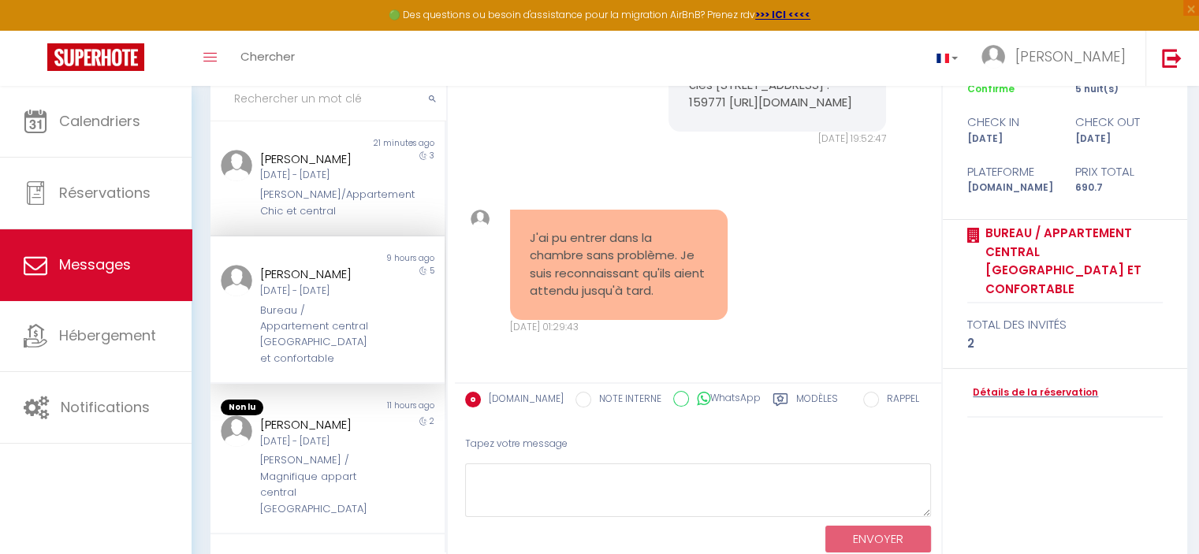
scroll to position [181, 0]
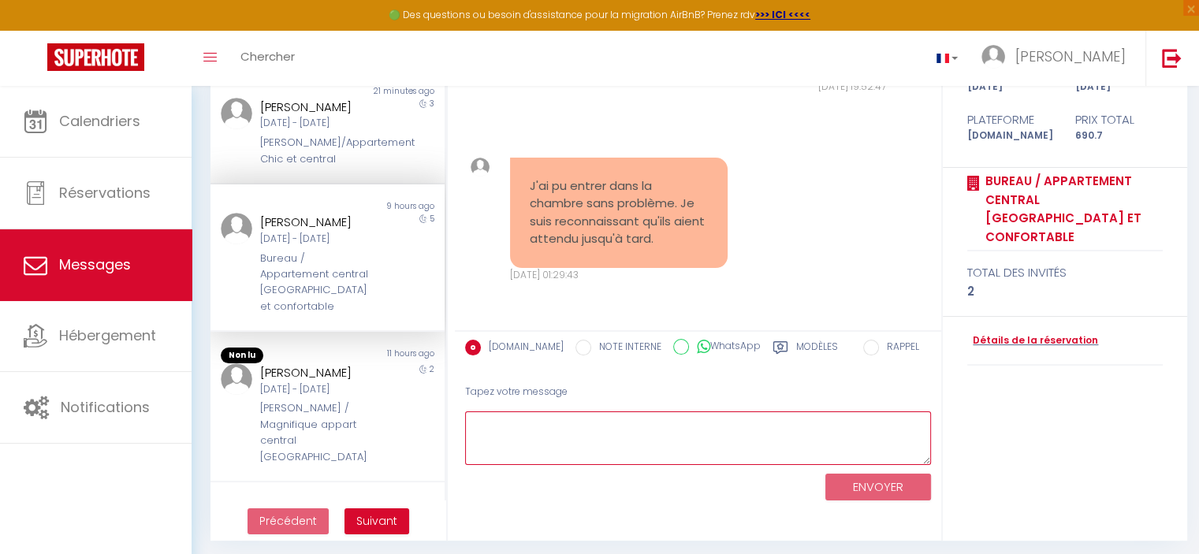
click at [835, 433] on textarea at bounding box center [698, 438] width 466 height 54
paste textarea "Merci beaucoup pour votre message ! C’est un plaisir pour nous d’avoir pu vous …"
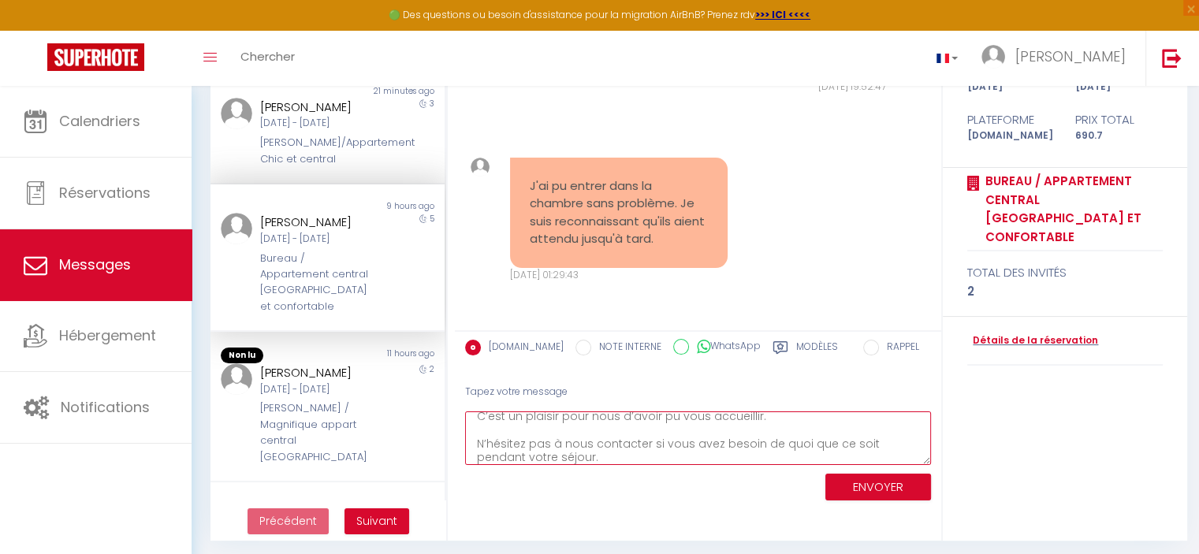
type textarea "Merci beaucoup pour votre message ! C’est un plaisir pour nous d’avoir pu vous …"
click at [888, 484] on button "ENVOYER" at bounding box center [878, 488] width 106 height 28
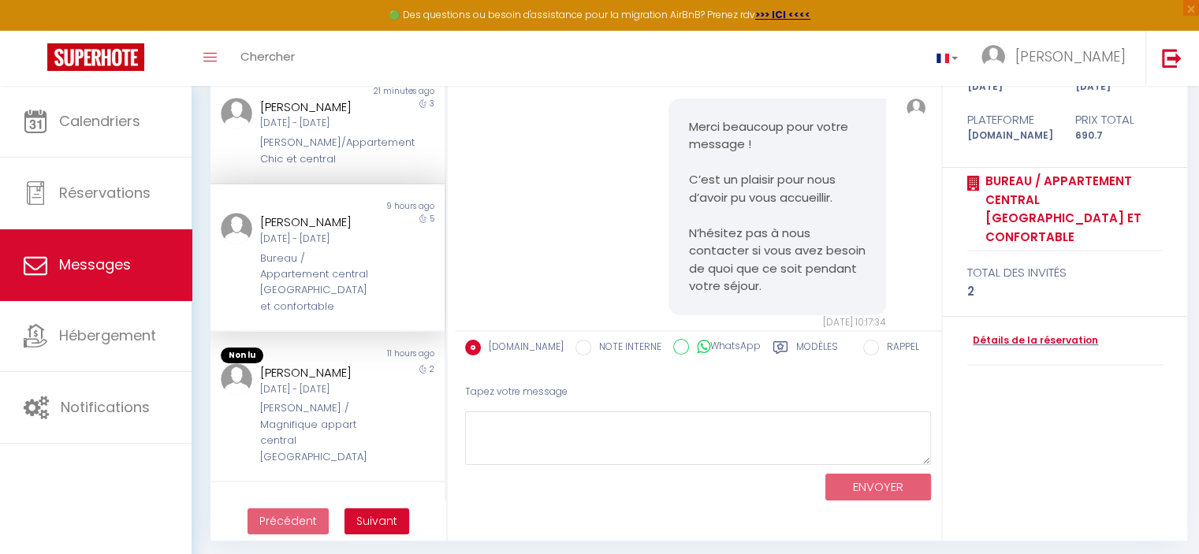
scroll to position [6385, 0]
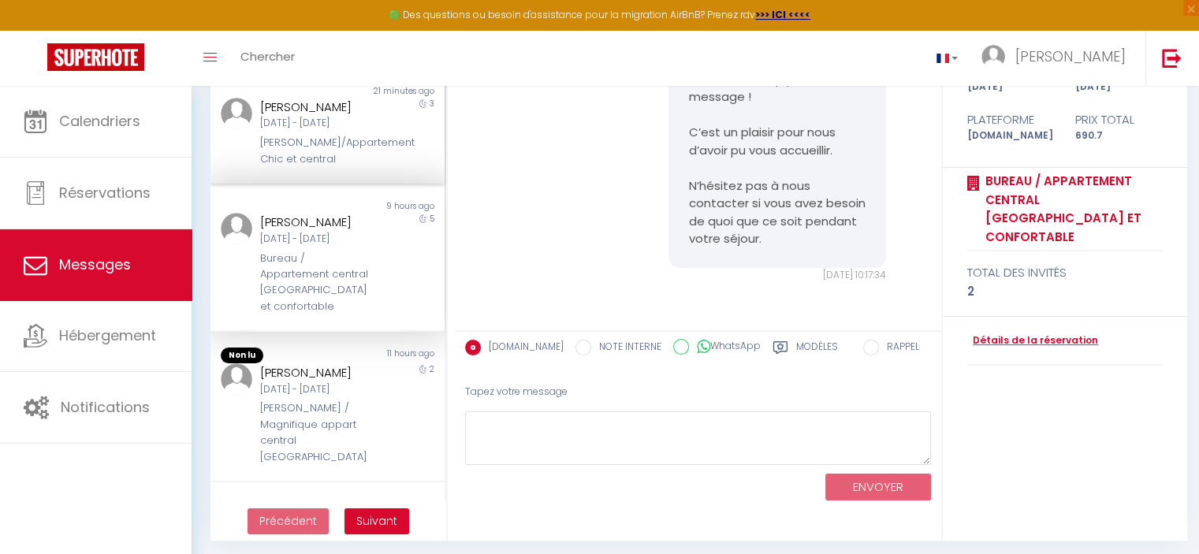
click at [321, 167] on div "[PERSON_NAME]/Appartement Chic et central" at bounding box center [318, 151] width 116 height 32
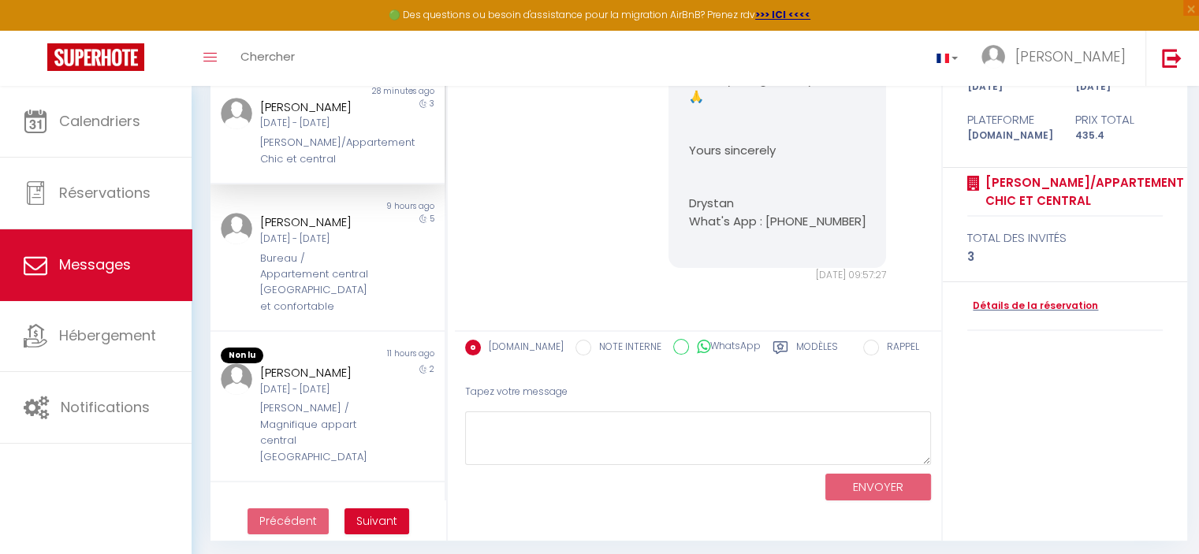
scroll to position [2271, 0]
click at [275, 397] on div "Ven 10 Oct - Dim 12 Oct" at bounding box center [318, 389] width 116 height 15
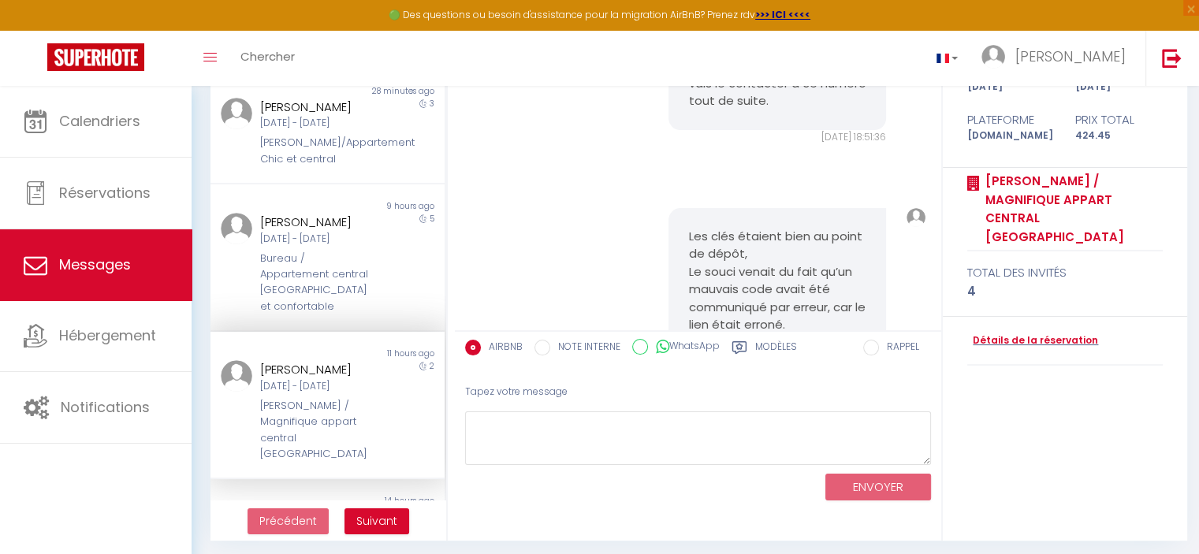
scroll to position [7485, 0]
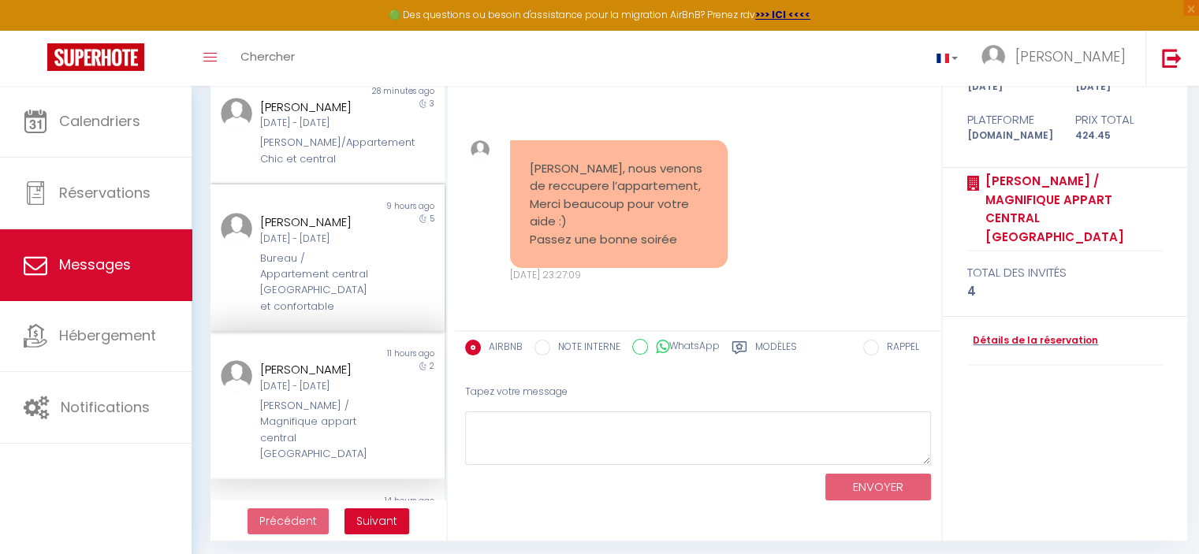
click at [341, 247] on div "Ven 10 Oct - Mer 15 Oct" at bounding box center [318, 239] width 116 height 15
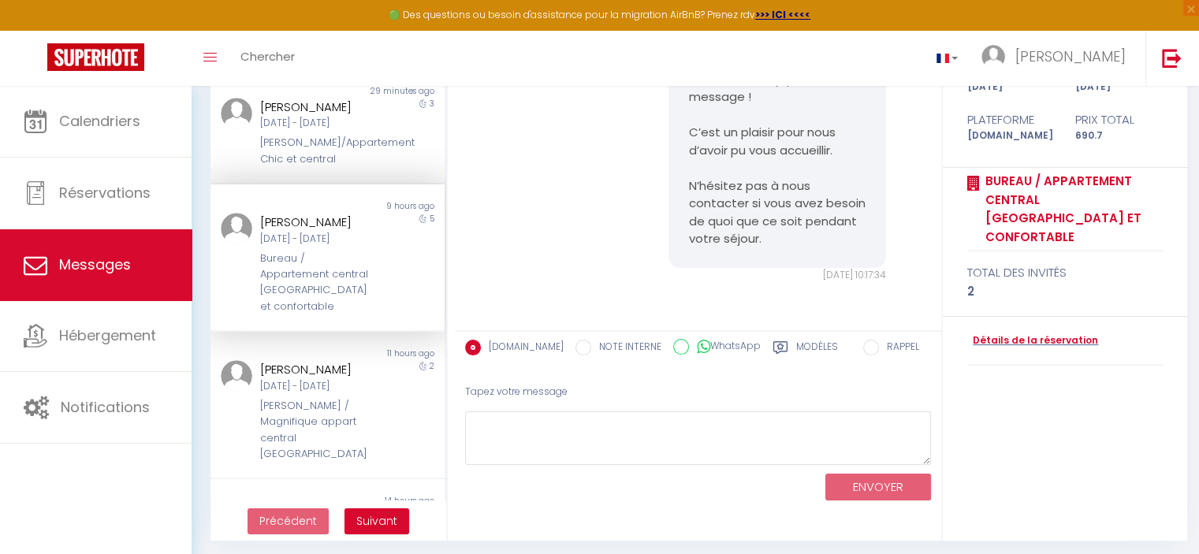
scroll to position [6385, 0]
click at [814, 236] on pre "Merci beaucoup pour votre message ! C’est un plaisir pour nous d’avoir pu vous …" at bounding box center [777, 159] width 178 height 177
click at [309, 378] on div "Pierre-Arthur Auriol" at bounding box center [318, 369] width 116 height 19
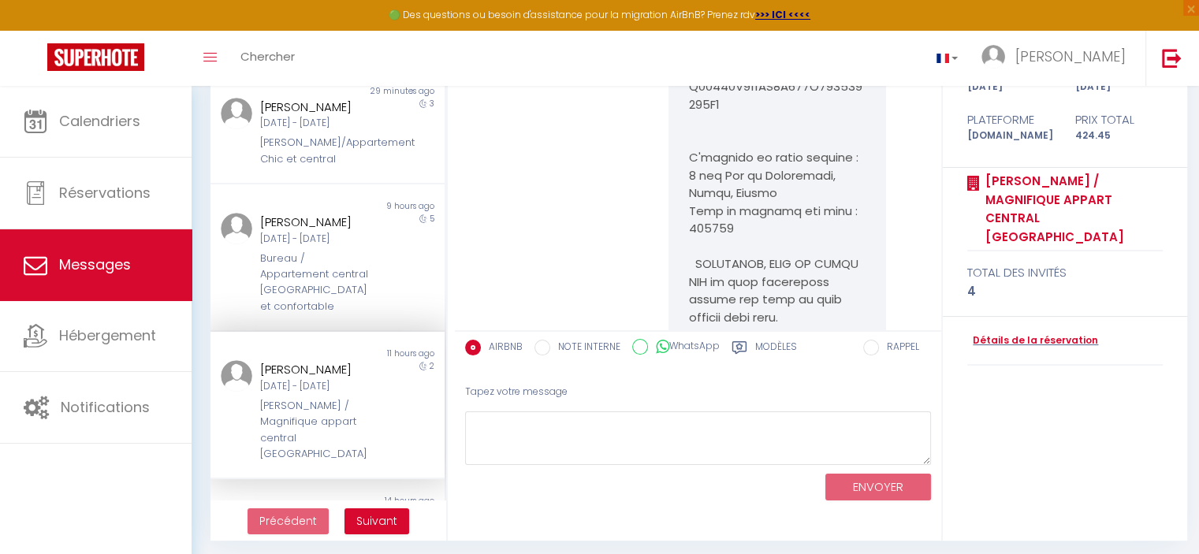
scroll to position [7485, 0]
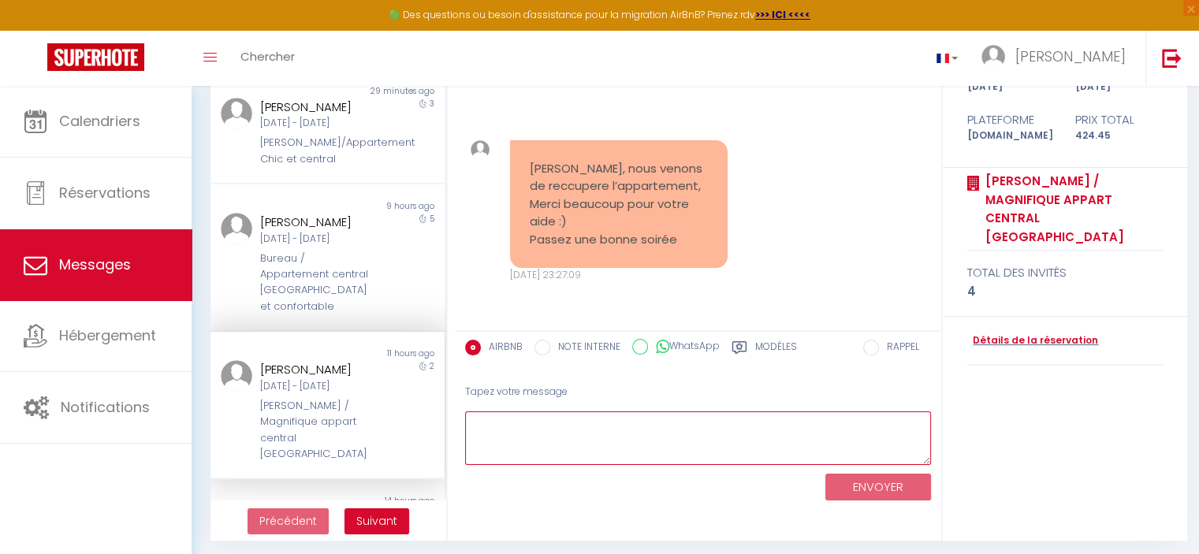
click at [692, 432] on textarea at bounding box center [698, 438] width 466 height 54
paste textarea "Merci beaucoup pour votre message ! C’est un plaisir pour nous d’avoir pu vous …"
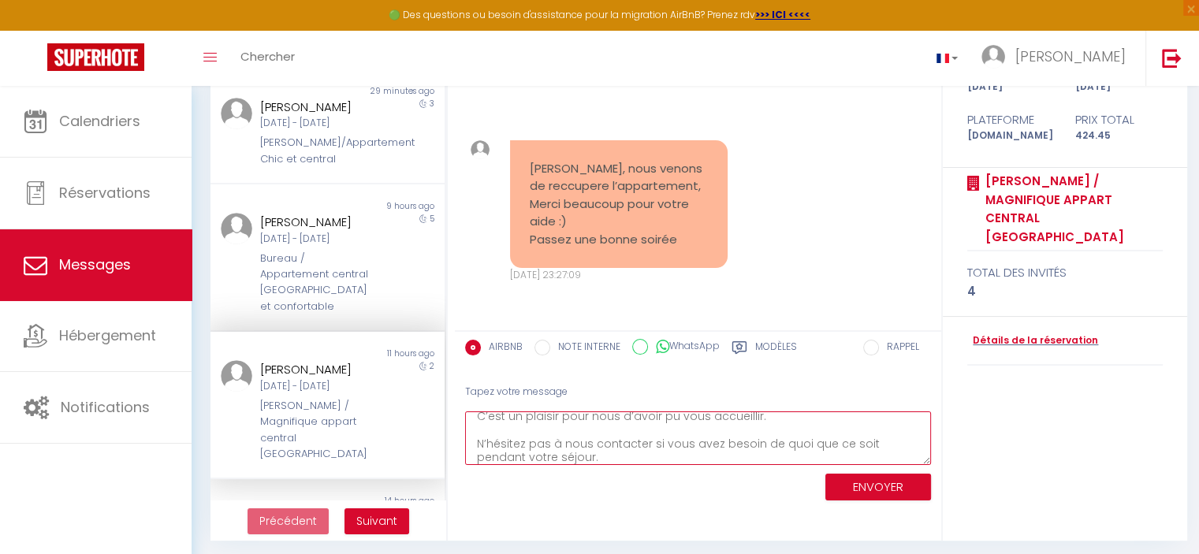
click at [831, 426] on textarea "Merci beaucoup pour votre message ! C’est un plaisir pour nous d’avoir pu vous …" at bounding box center [698, 438] width 466 height 54
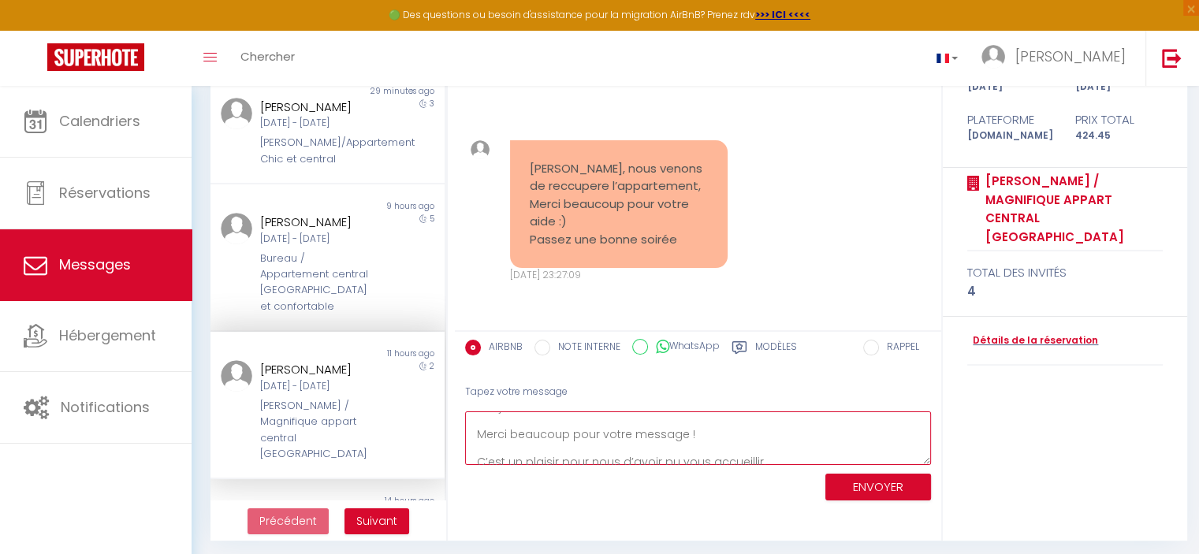
scroll to position [32, 0]
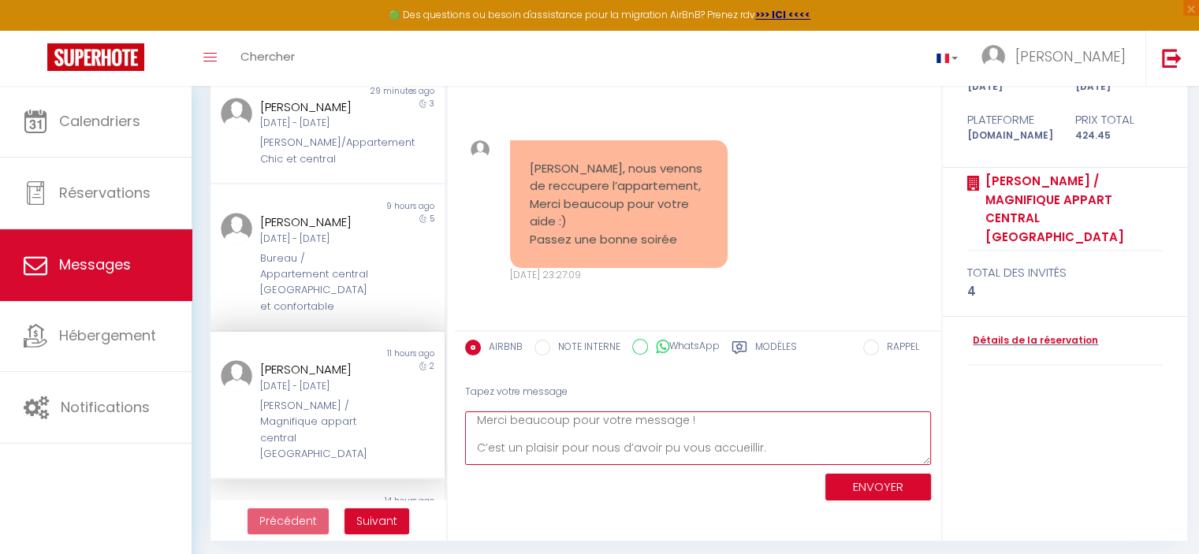
type textarea "Bonjour, Merci beaucoup pour votre message ! C’est un plaisir pour nous d’avoir…"
click at [909, 479] on button "ENVOYER" at bounding box center [878, 488] width 106 height 28
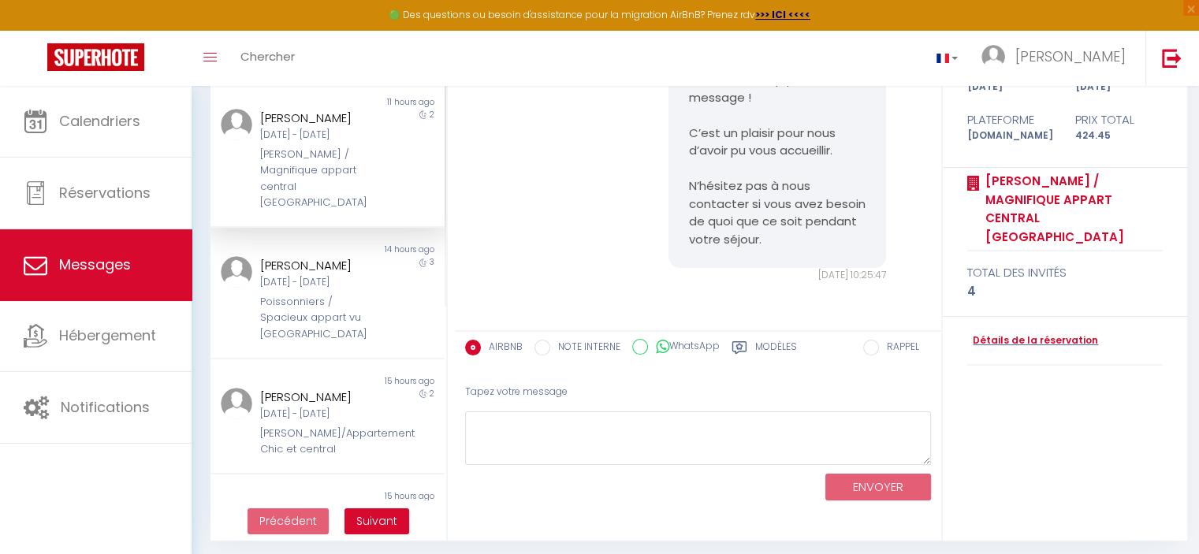
scroll to position [304, 0]
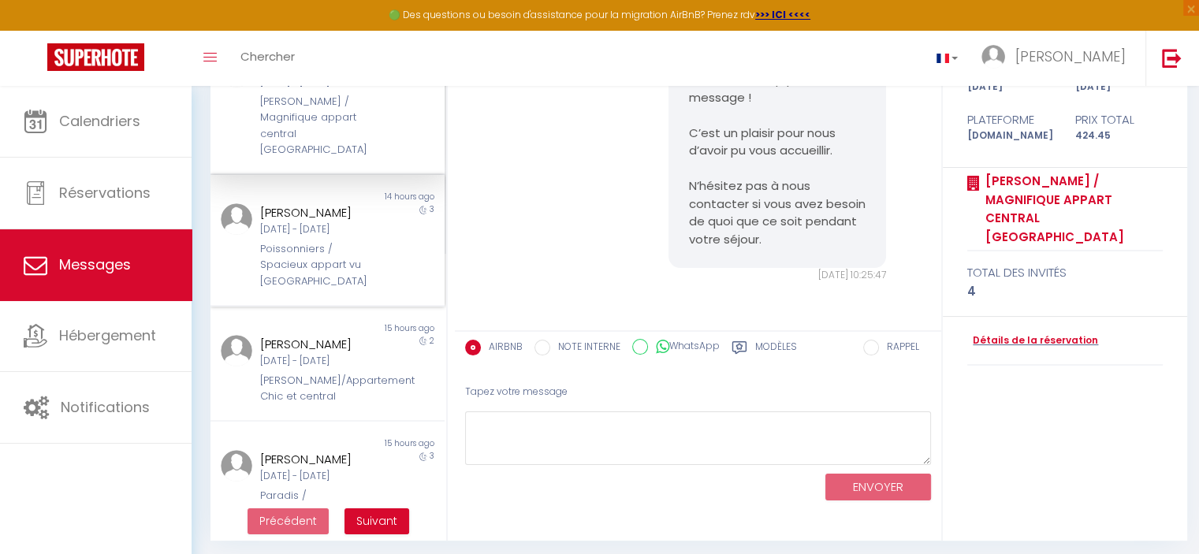
click at [331, 259] on div "Poissonniers / Spacieux appart vu [GEOGRAPHIC_DATA]" at bounding box center [318, 265] width 116 height 48
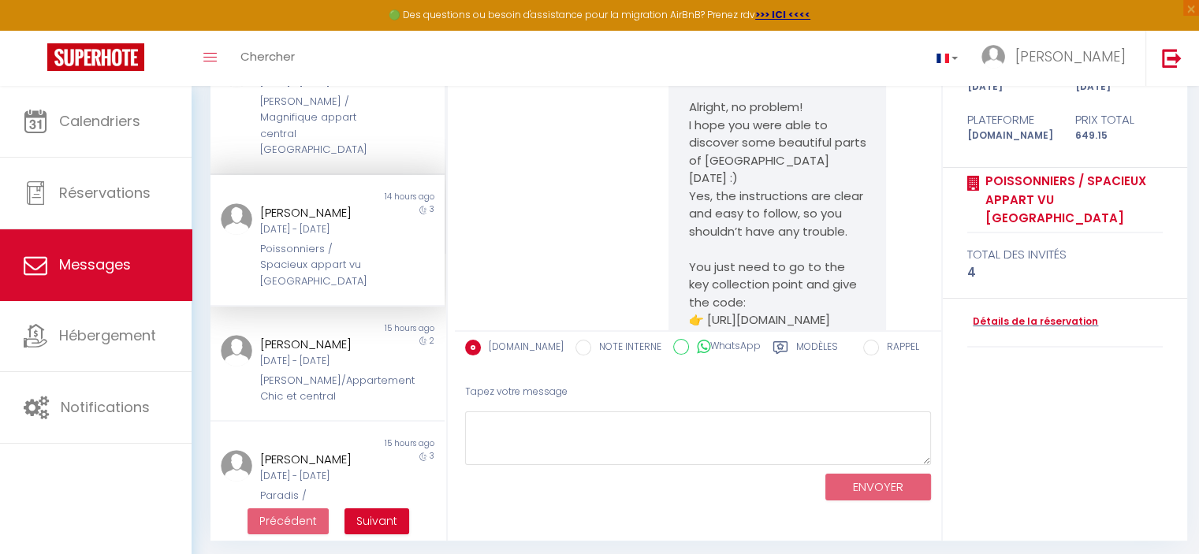
scroll to position [9849, 0]
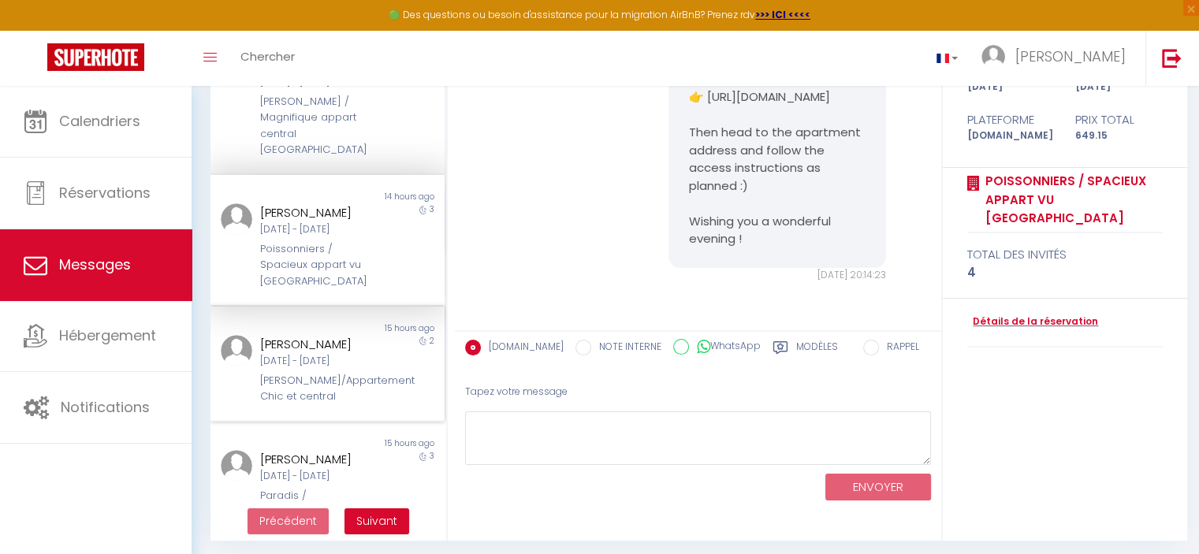
click at [317, 369] on div "Mar 07 Oct - Jeu 09 Oct" at bounding box center [318, 361] width 116 height 15
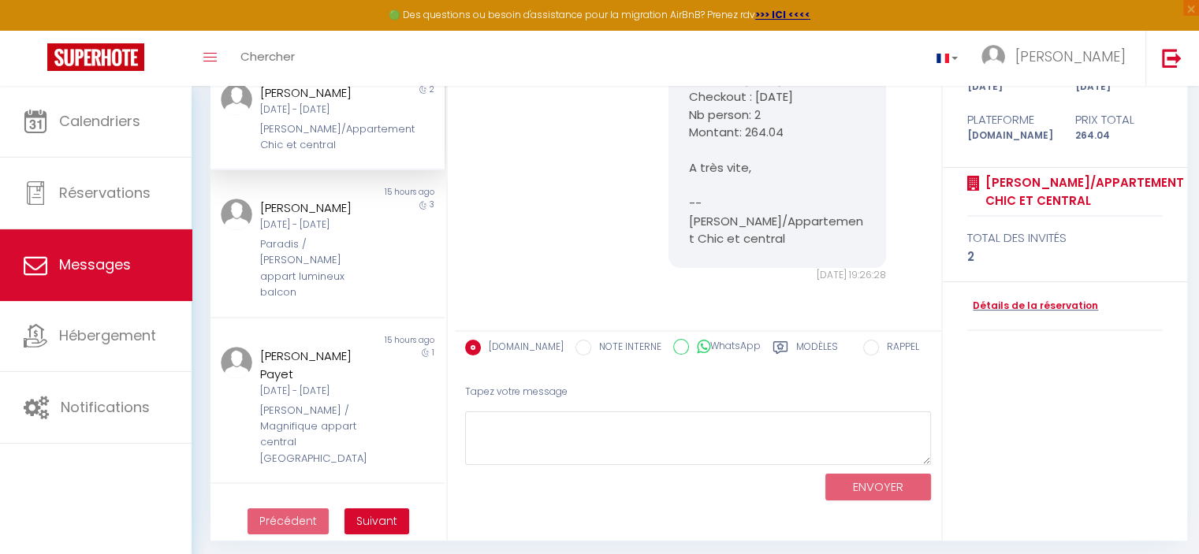
scroll to position [568, 0]
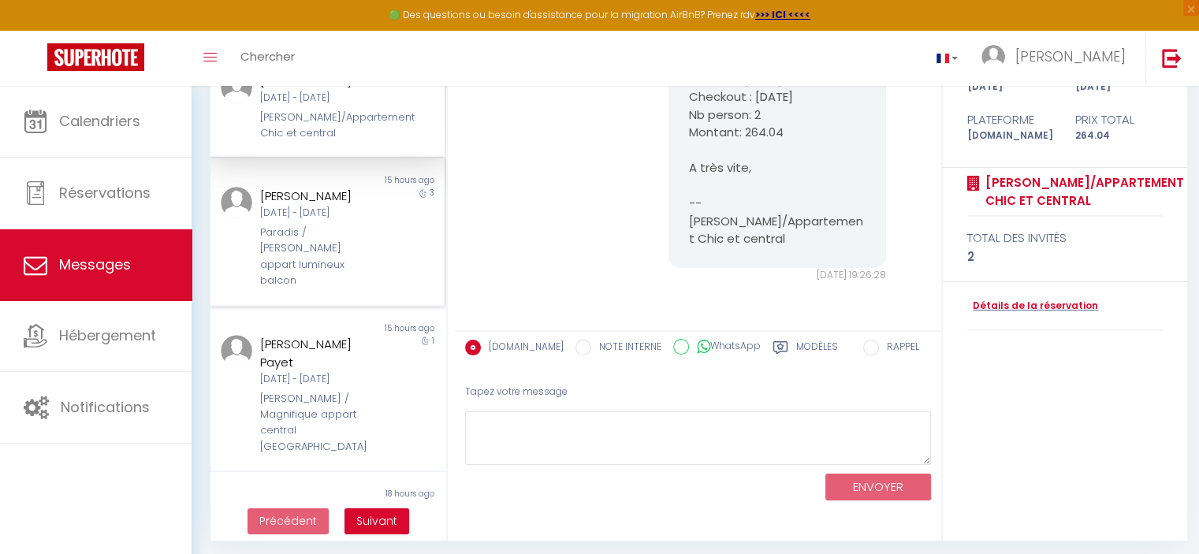
click at [350, 277] on div "Paradis / [PERSON_NAME] appart lumineux balcon" at bounding box center [318, 257] width 116 height 65
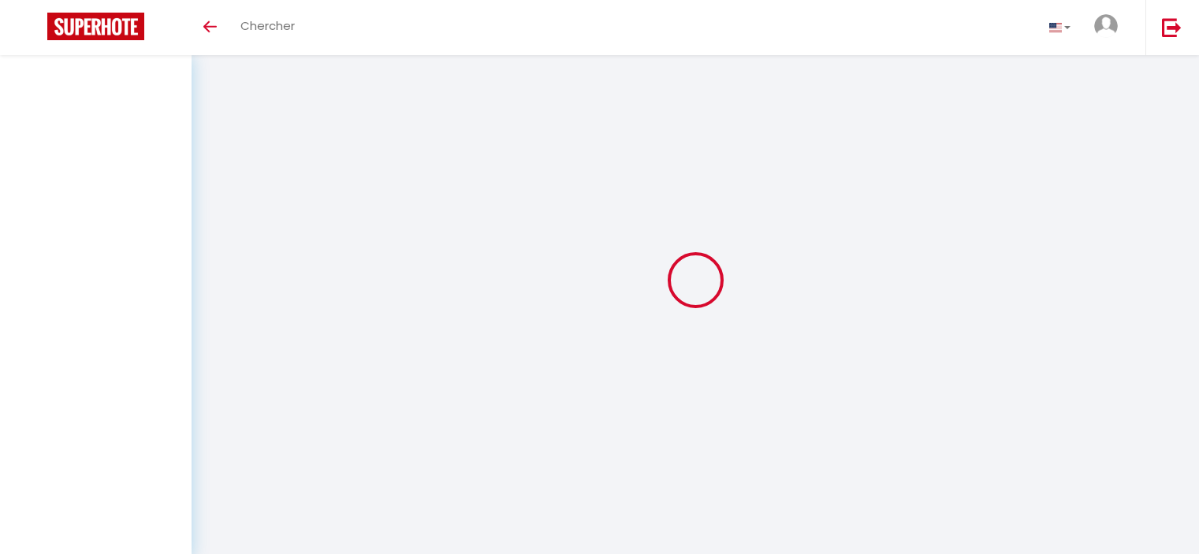
select select "message"
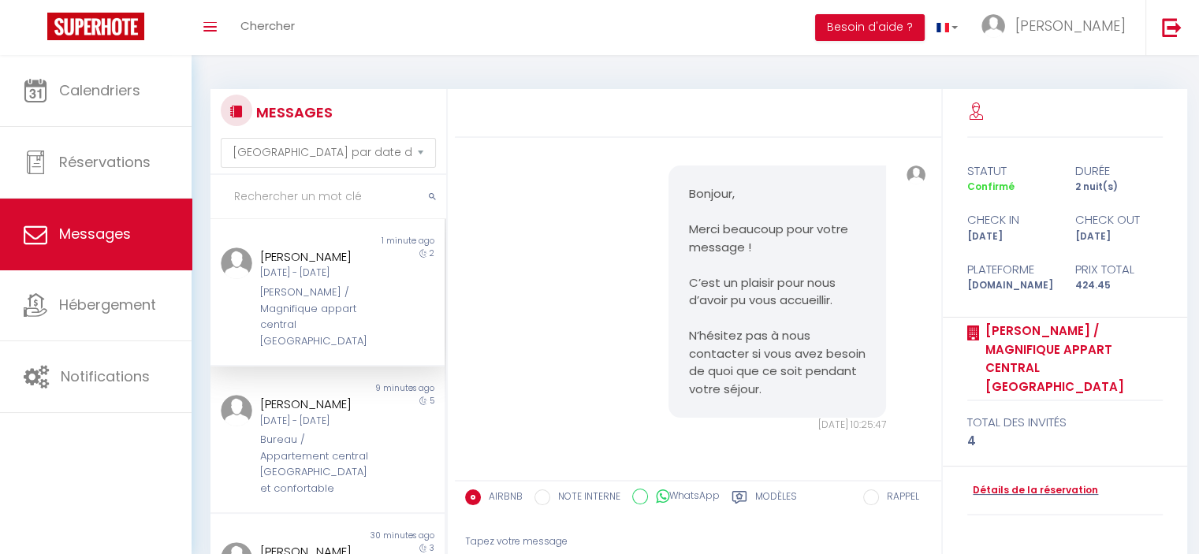
scroll to position [155, 0]
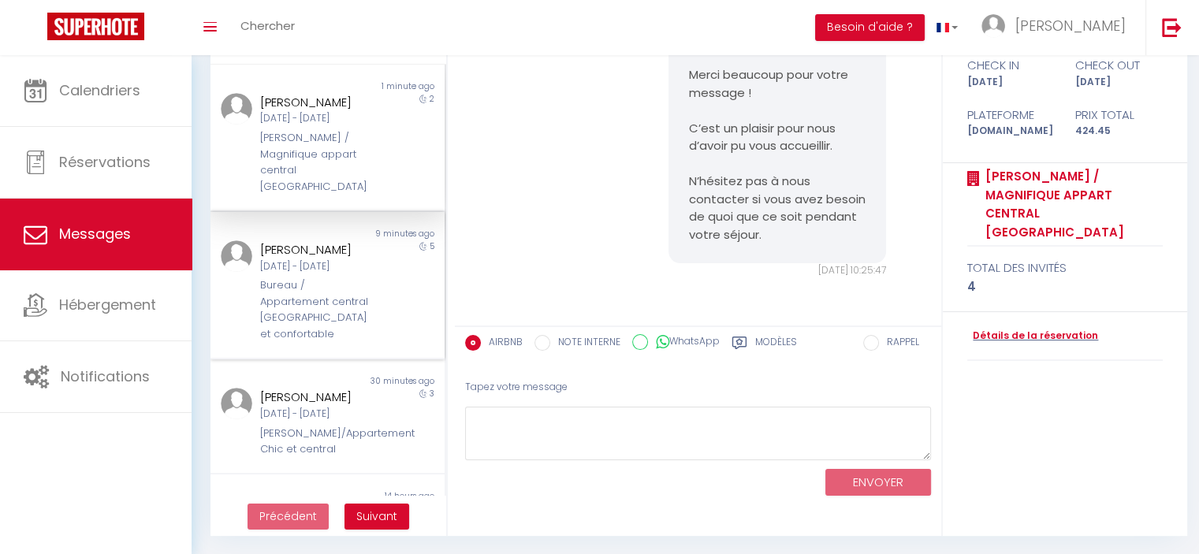
click at [302, 240] on div "[PERSON_NAME]" at bounding box center [318, 249] width 116 height 19
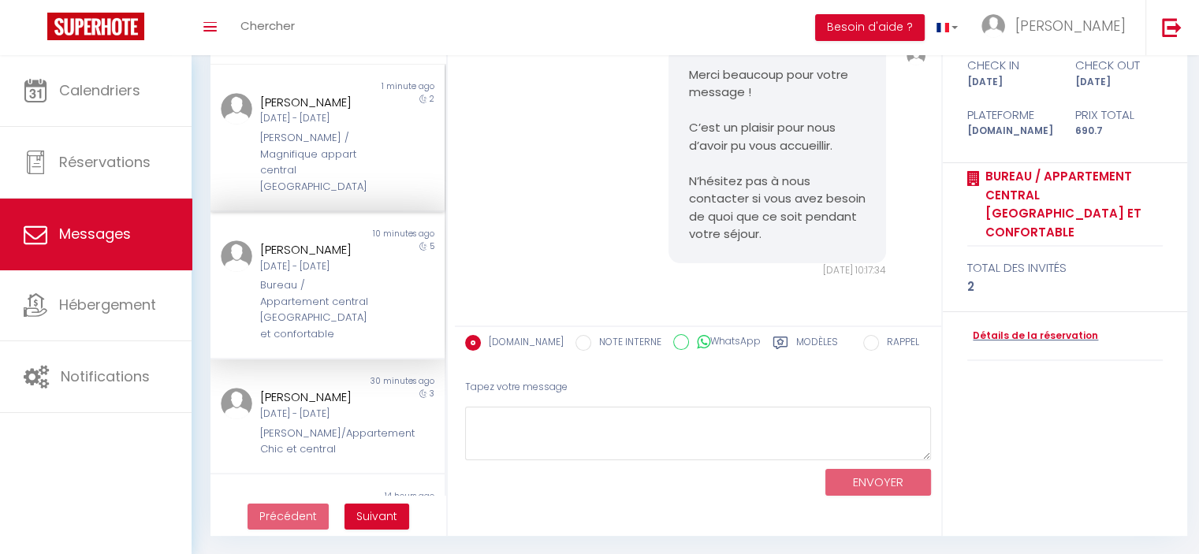
click at [340, 166] on div "[PERSON_NAME] / Magnifique appart central [GEOGRAPHIC_DATA]" at bounding box center [318, 162] width 116 height 65
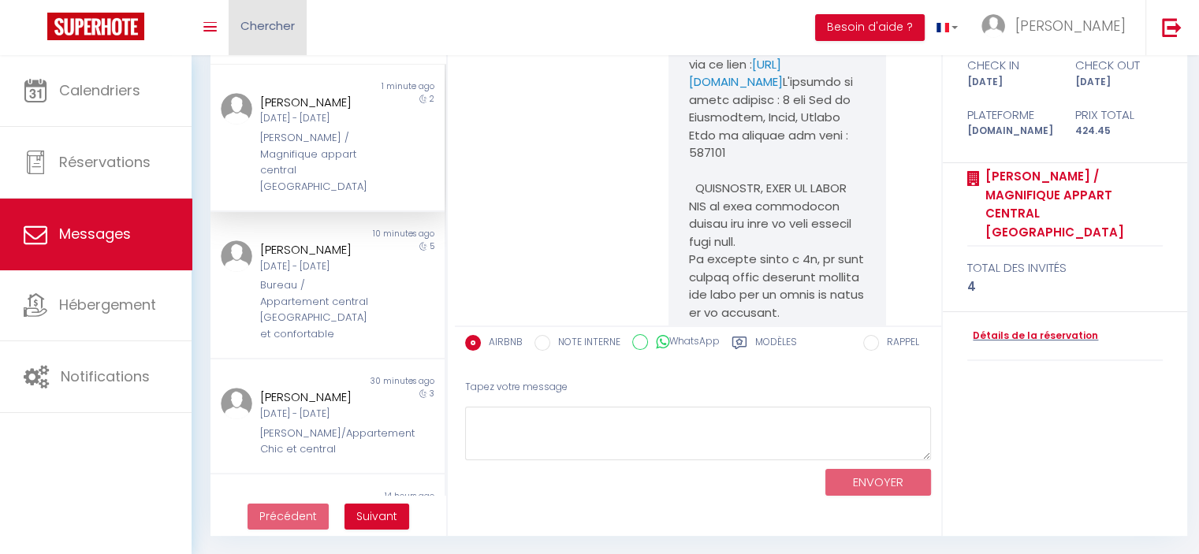
scroll to position [7817, 0]
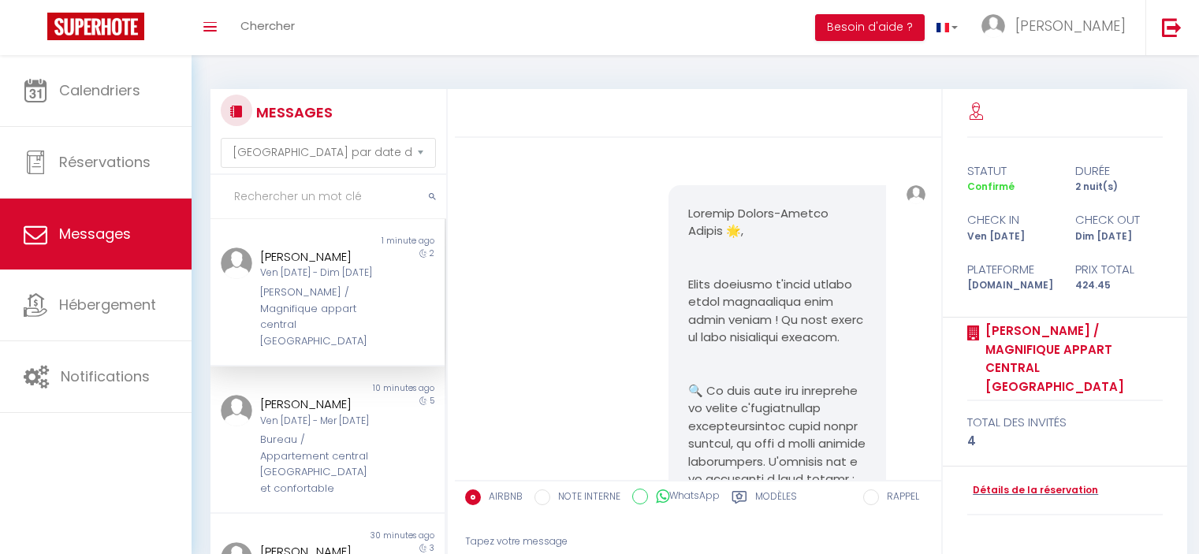
select select "message"
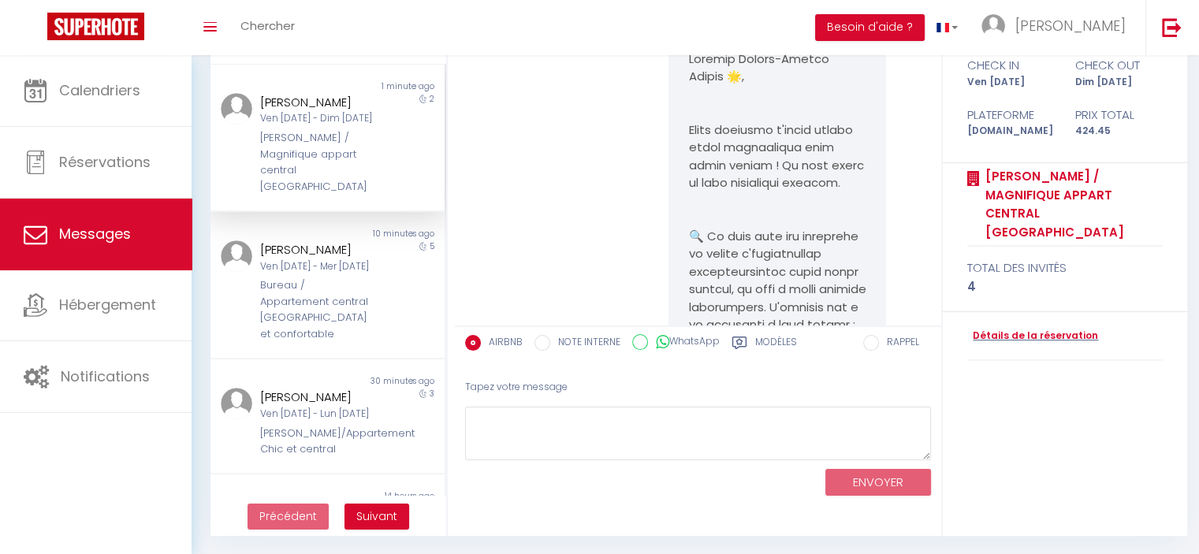
scroll to position [7817, 0]
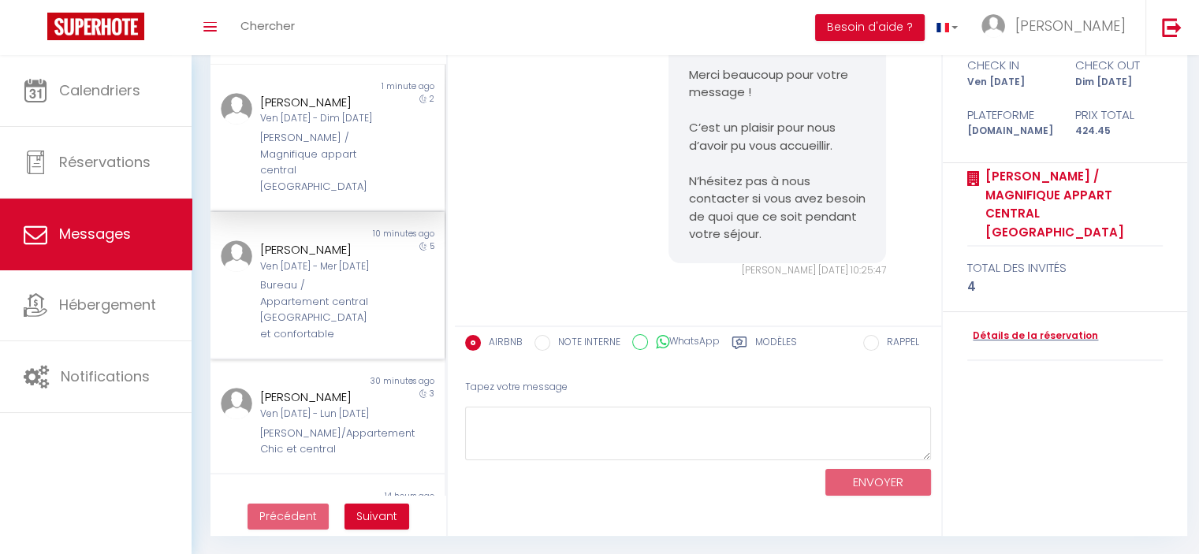
click at [306, 243] on div "Hiroshi Shinzaki" at bounding box center [318, 249] width 116 height 19
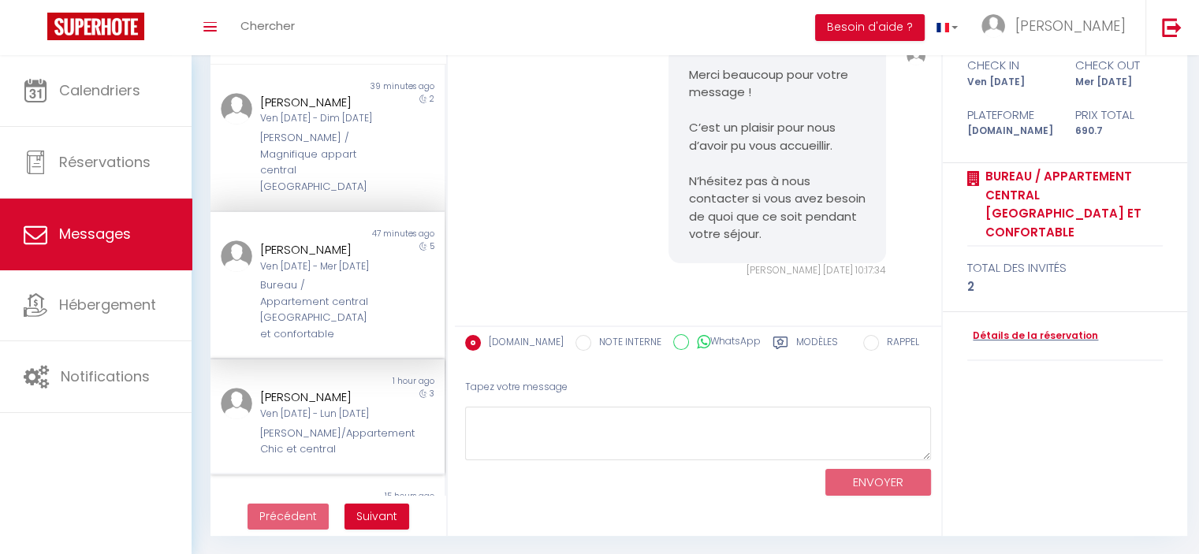
click at [352, 426] on div "[PERSON_NAME]/Appartement Chic et central" at bounding box center [318, 442] width 116 height 32
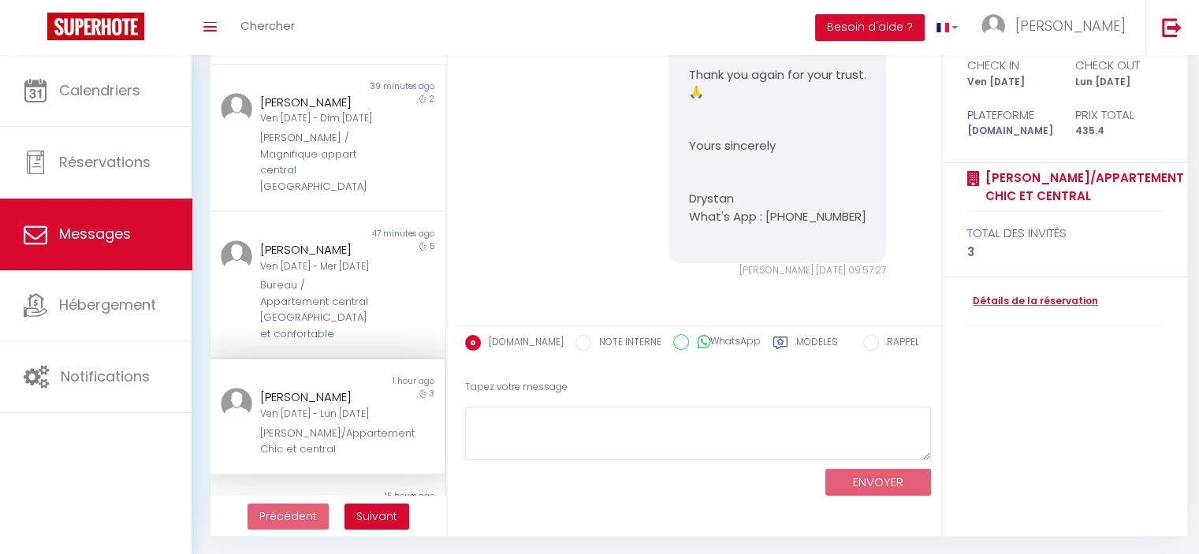
scroll to position [2271, 0]
click at [361, 112] on div "Pierre-Arthur Auriol" at bounding box center [318, 102] width 116 height 19
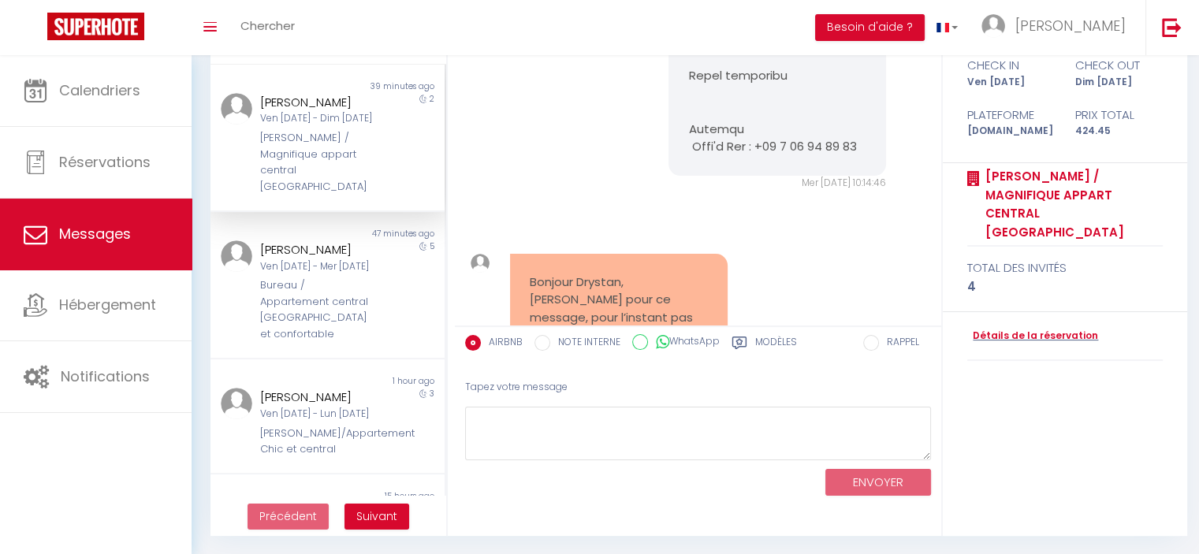
scroll to position [7817, 0]
